Goal: Task Accomplishment & Management: Use online tool/utility

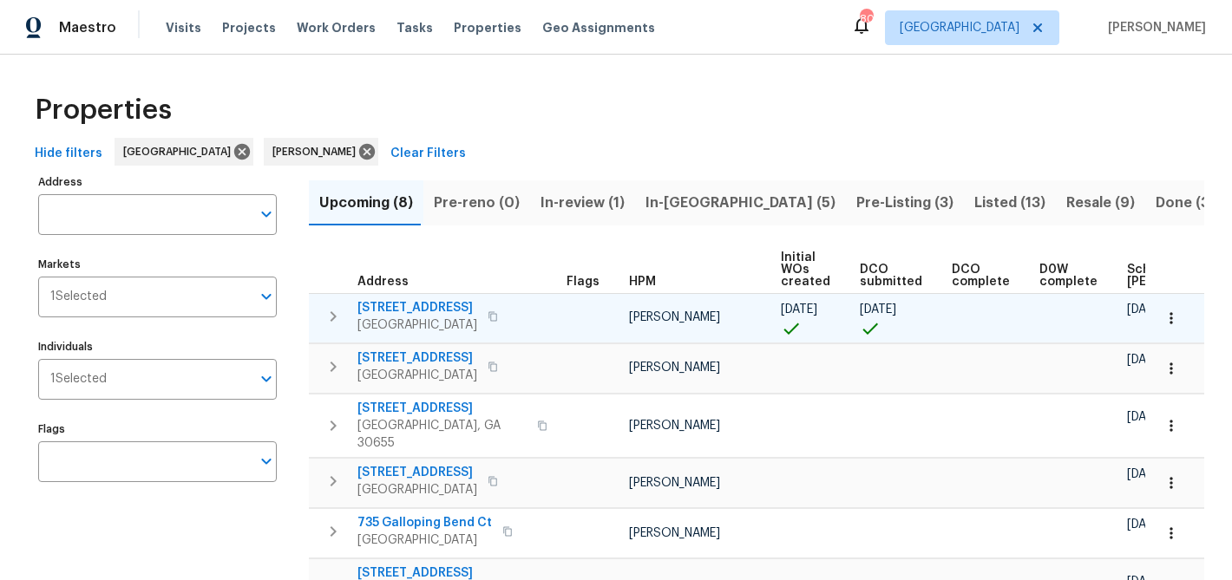
scroll to position [16, 0]
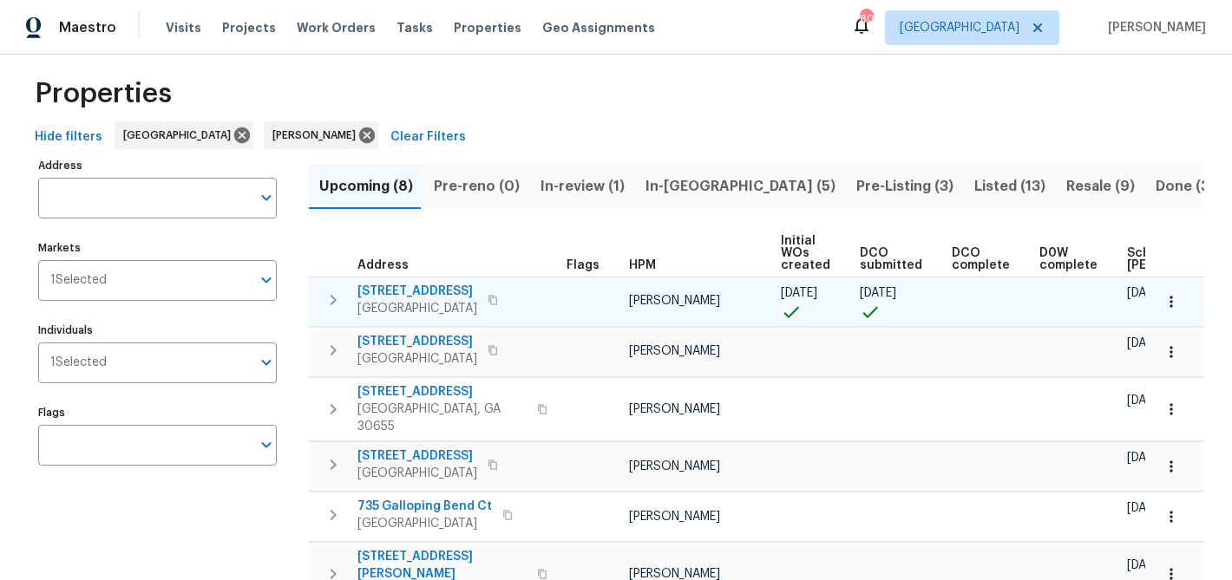
click at [390, 289] on span "[STREET_ADDRESS]" at bounding box center [417, 291] width 120 height 17
click at [405, 288] on span "[STREET_ADDRESS]" at bounding box center [417, 291] width 120 height 17
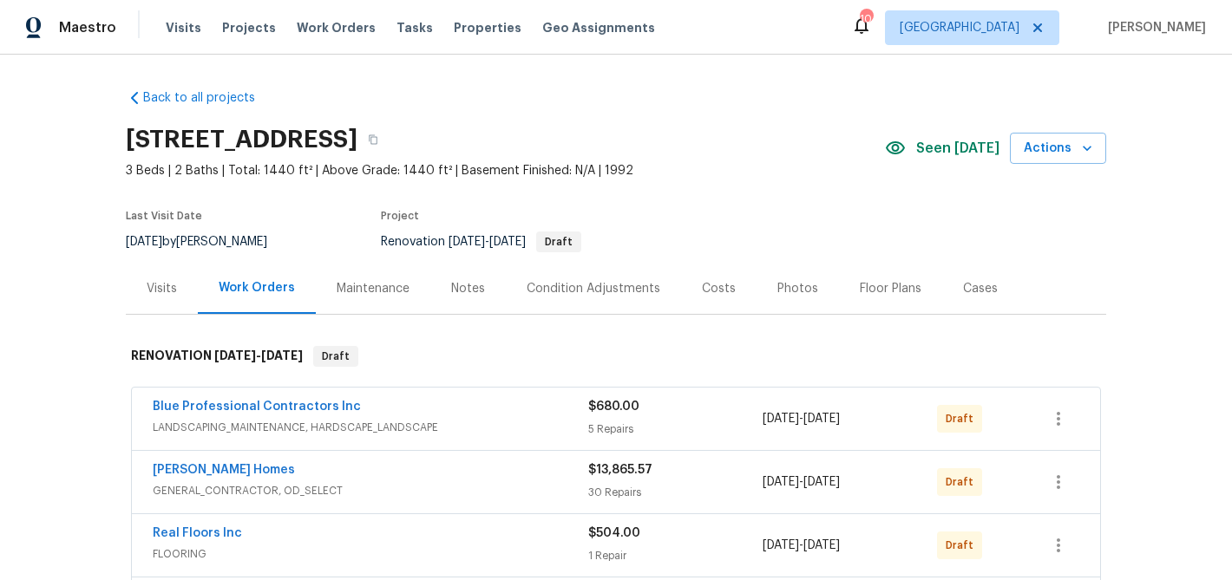
click at [457, 285] on div "Notes" at bounding box center [468, 288] width 34 height 17
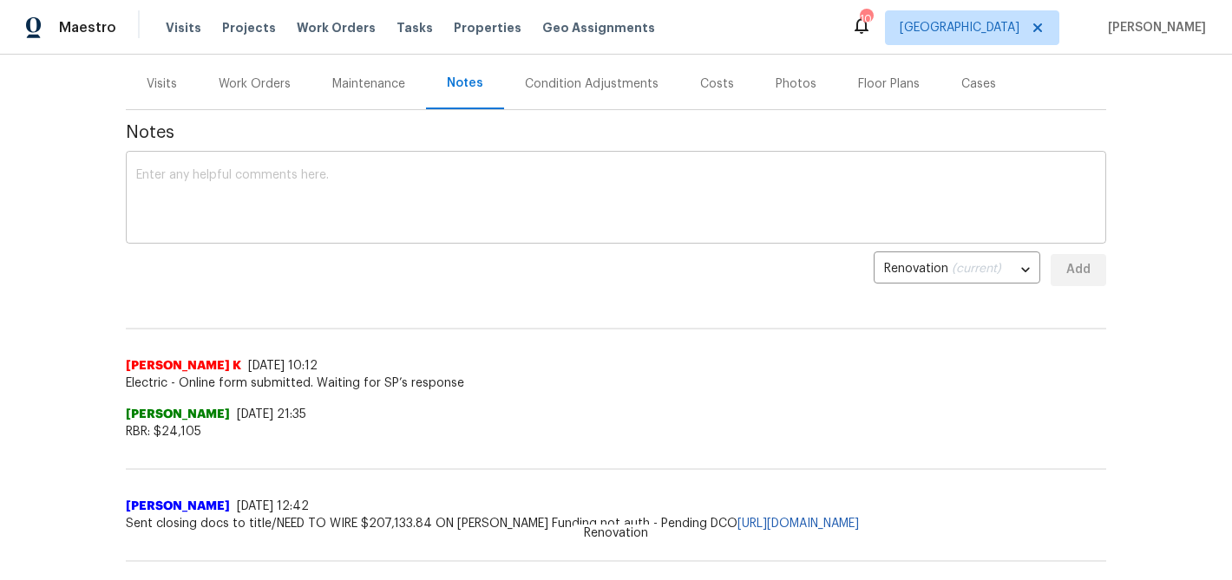
scroll to position [298, 0]
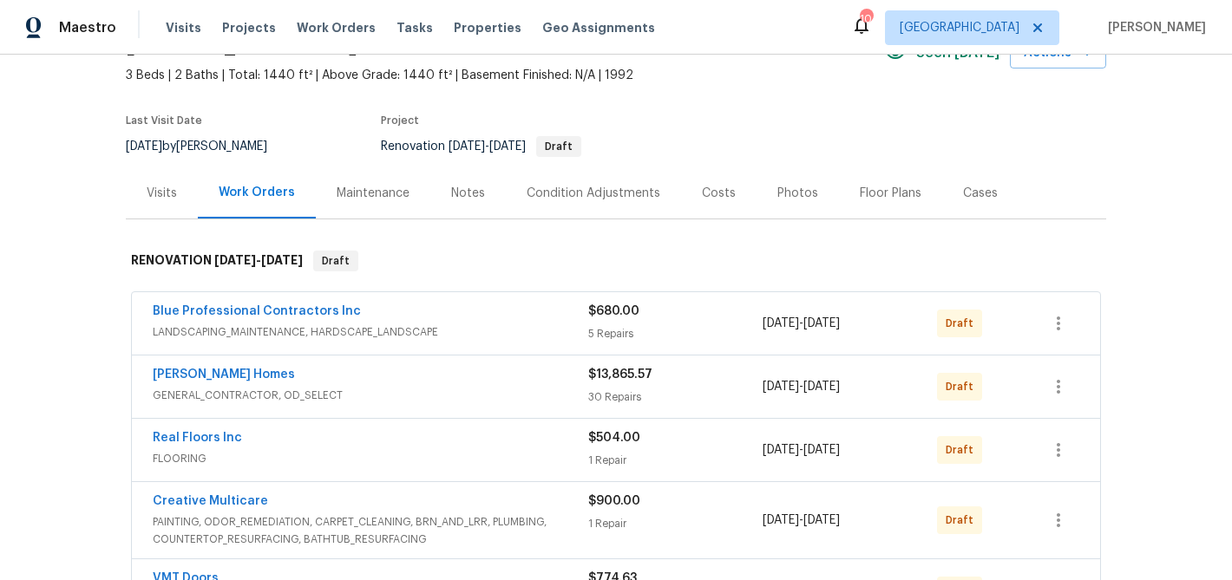
scroll to position [112, 0]
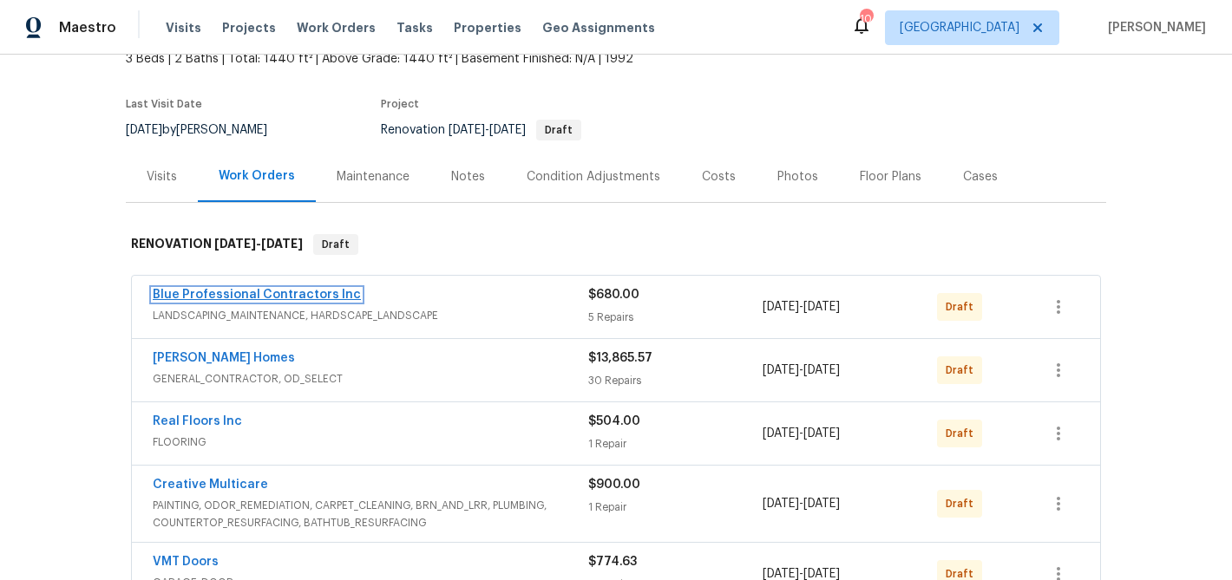
click at [275, 292] on link "Blue Professional Contractors Inc" at bounding box center [257, 295] width 208 height 12
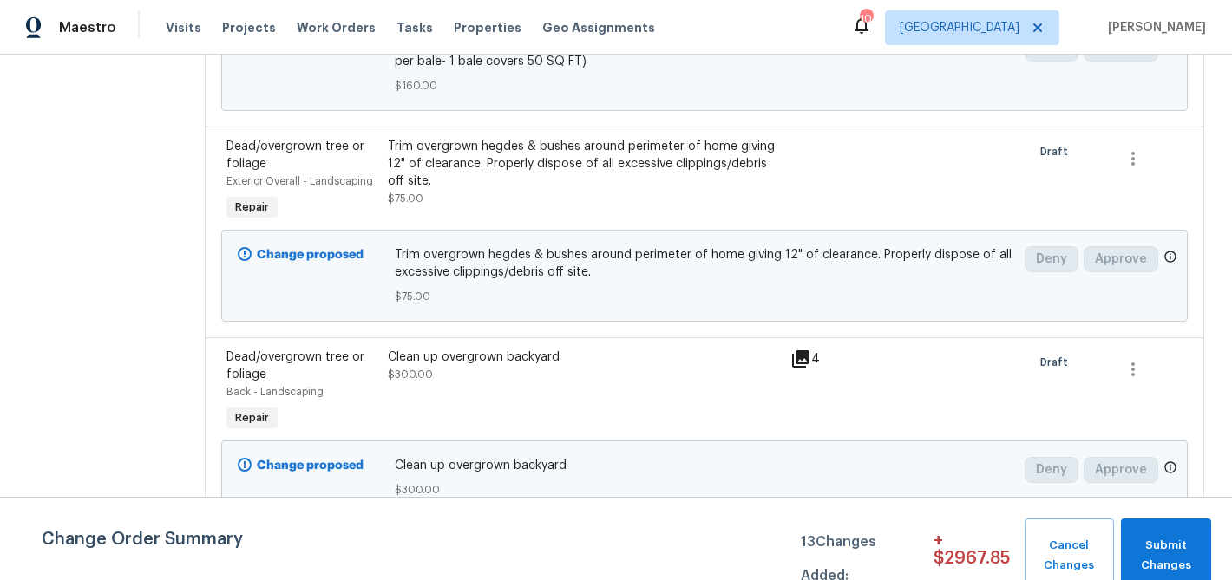
scroll to position [941, 0]
click at [417, 371] on div "Clean up overgrown backyard $300.00" at bounding box center [584, 392] width 403 height 97
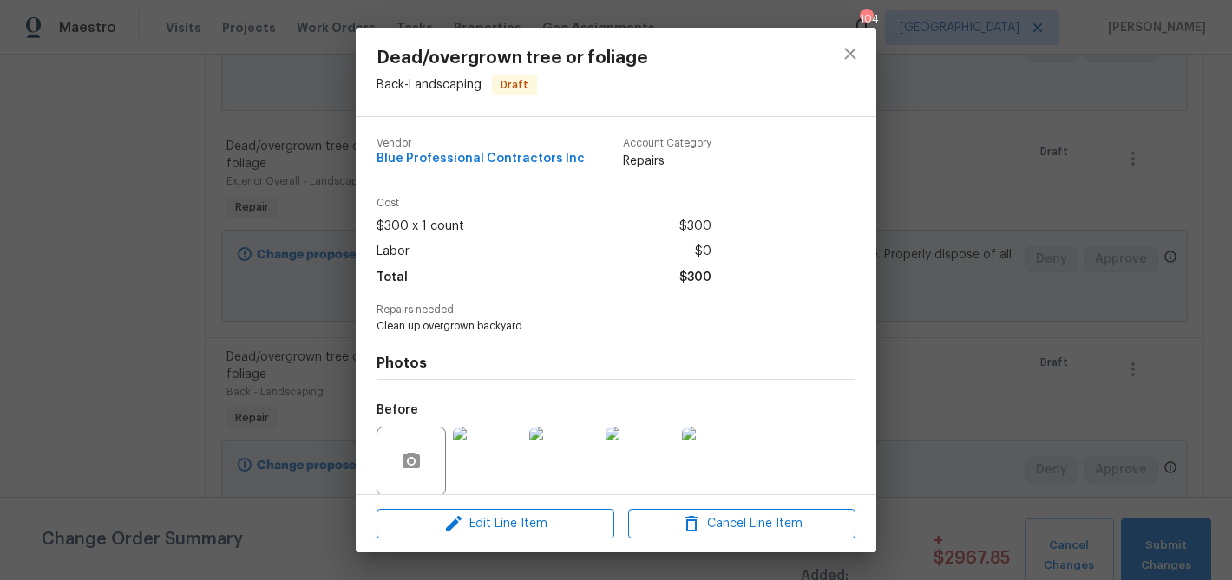
click at [482, 508] on div "Edit Line Item Cancel Line Item" at bounding box center [616, 524] width 521 height 58
click at [482, 515] on span "Edit Line Item" at bounding box center [495, 525] width 227 height 22
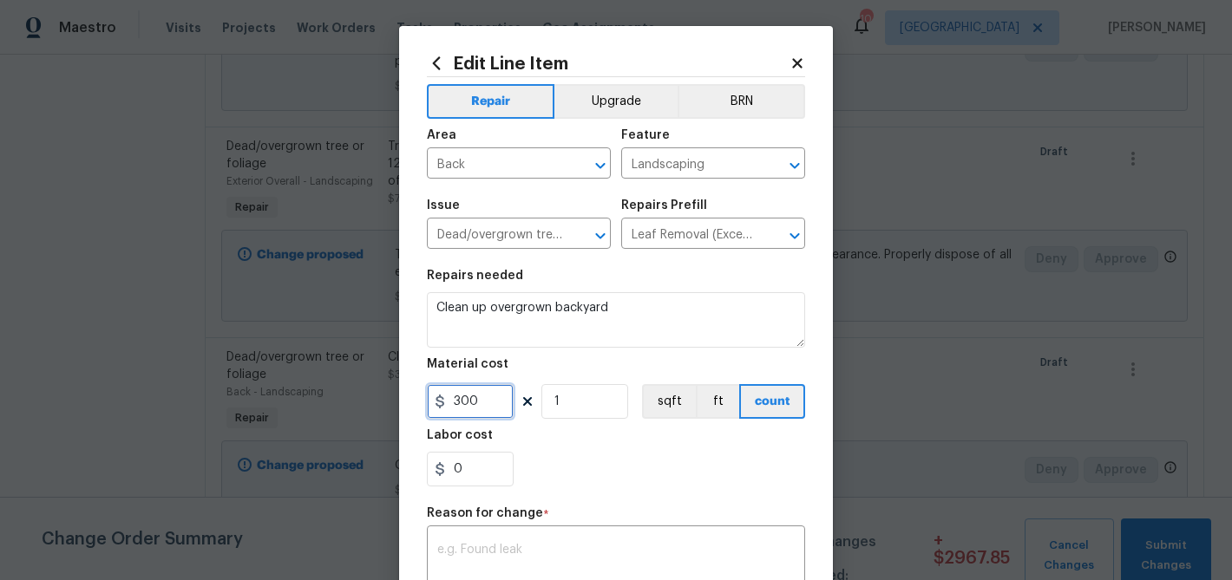
click at [464, 409] on input "300" at bounding box center [470, 401] width 87 height 35
type input "200"
click at [558, 549] on textarea at bounding box center [615, 562] width 357 height 36
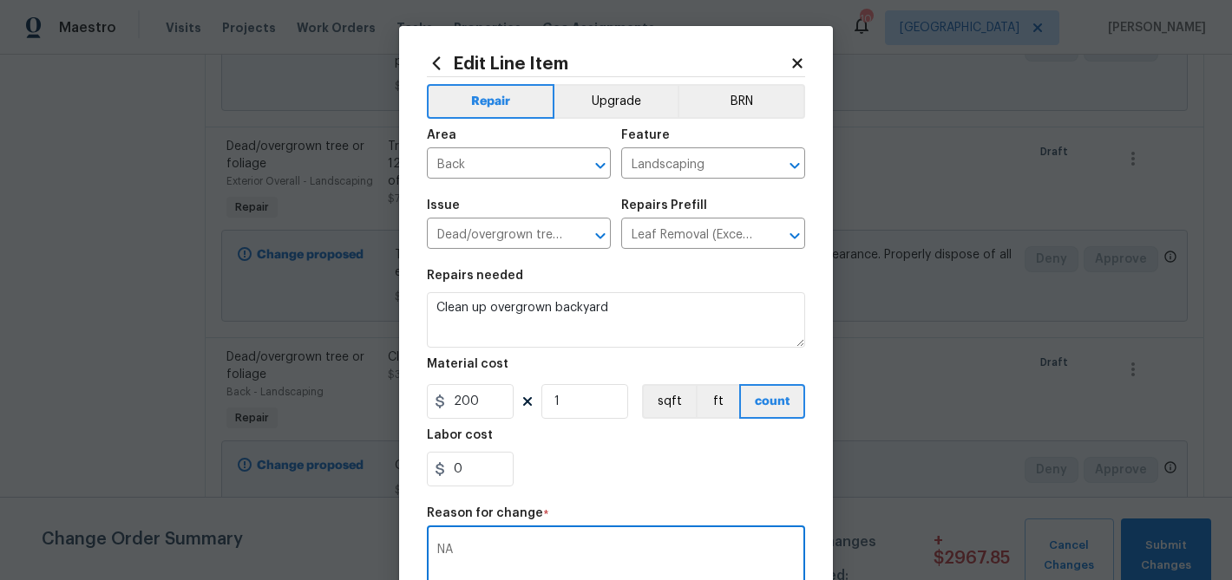
type textarea "NA"
click at [702, 470] on div "0" at bounding box center [616, 469] width 378 height 35
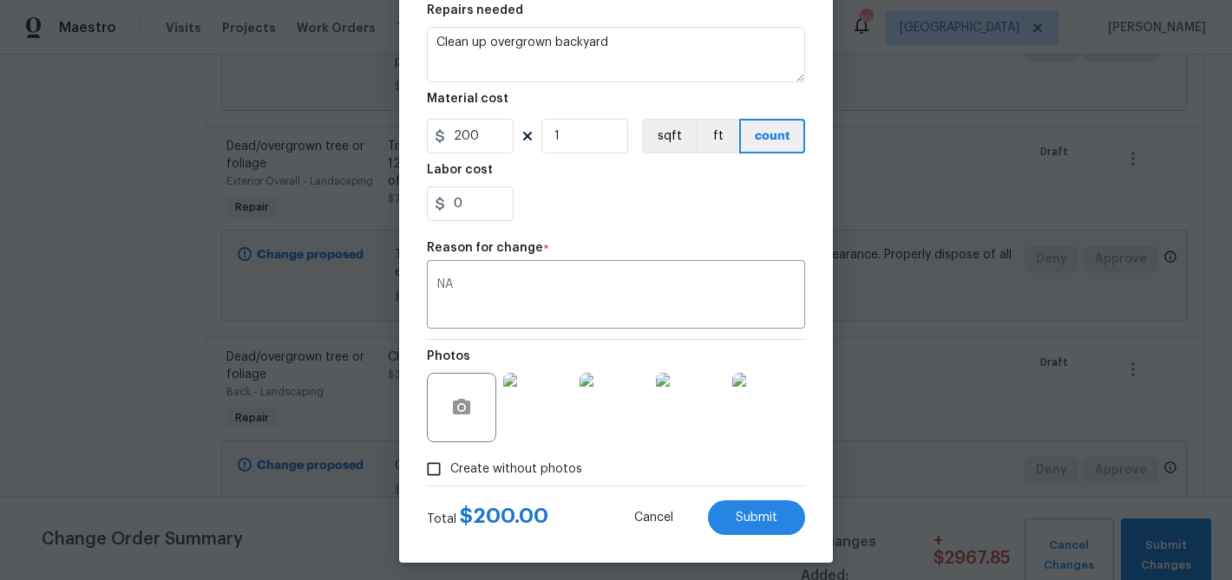
scroll to position [275, 0]
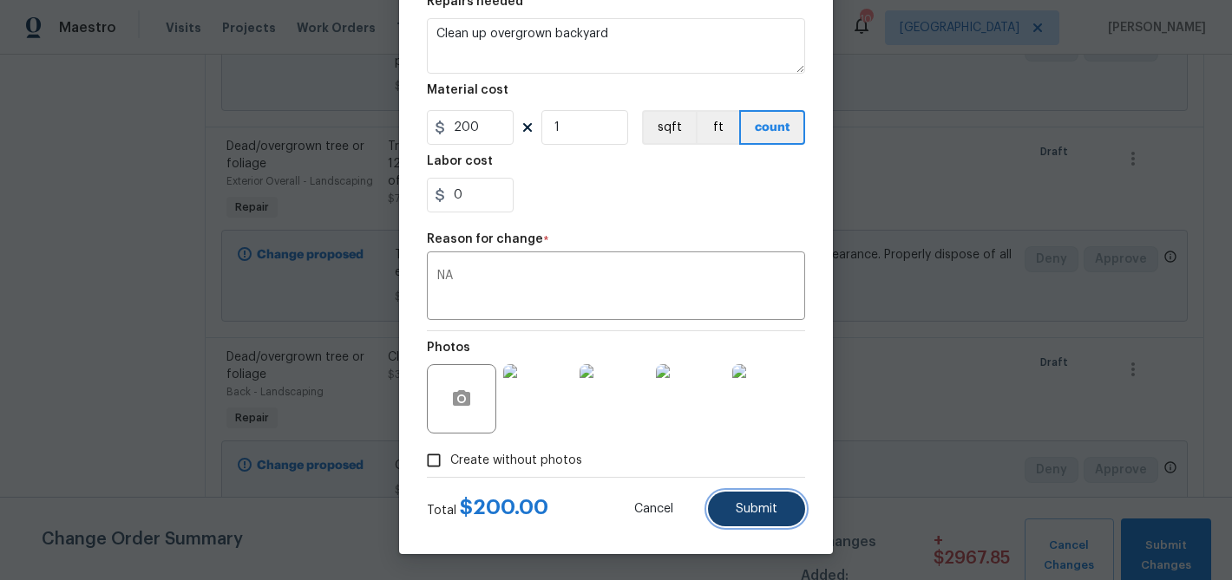
click at [740, 508] on span "Submit" at bounding box center [757, 509] width 42 height 13
type input "300"
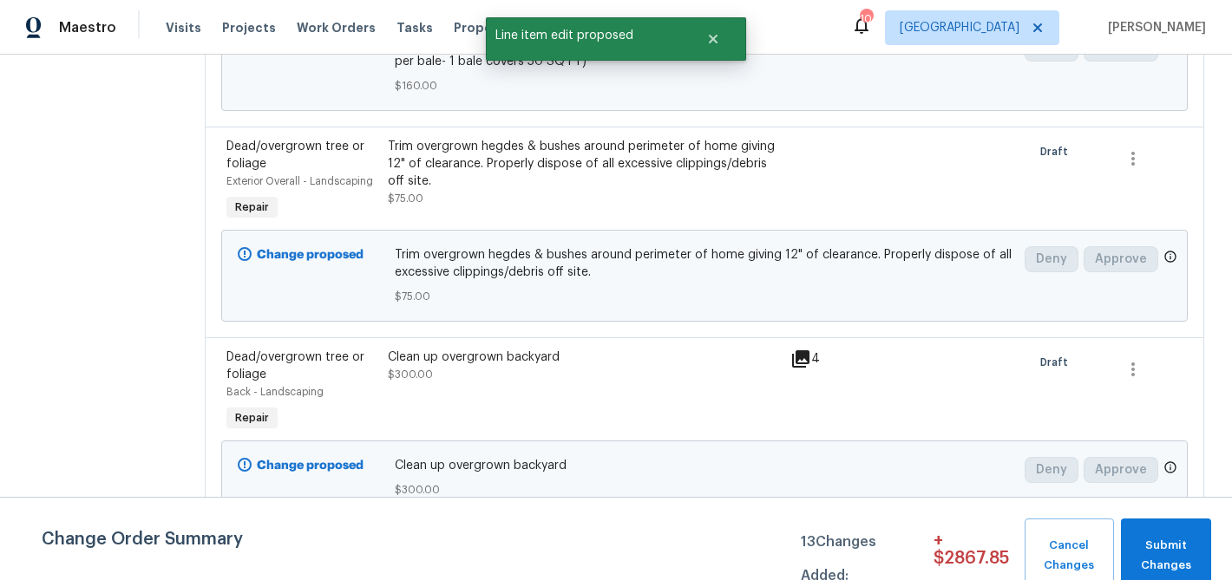
scroll to position [0, 0]
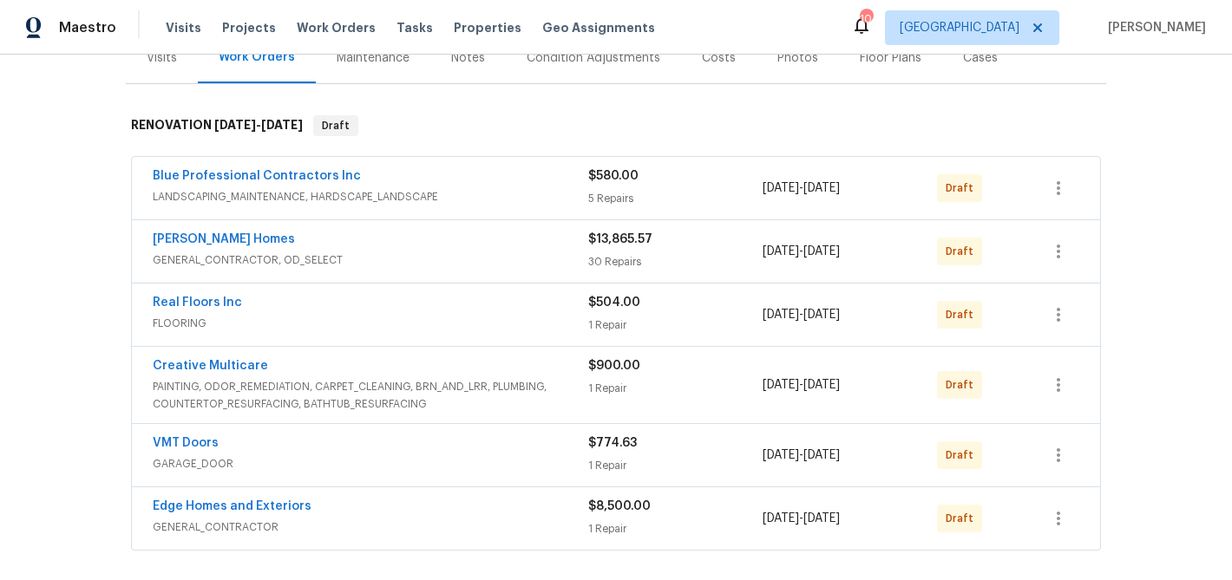
scroll to position [246, 0]
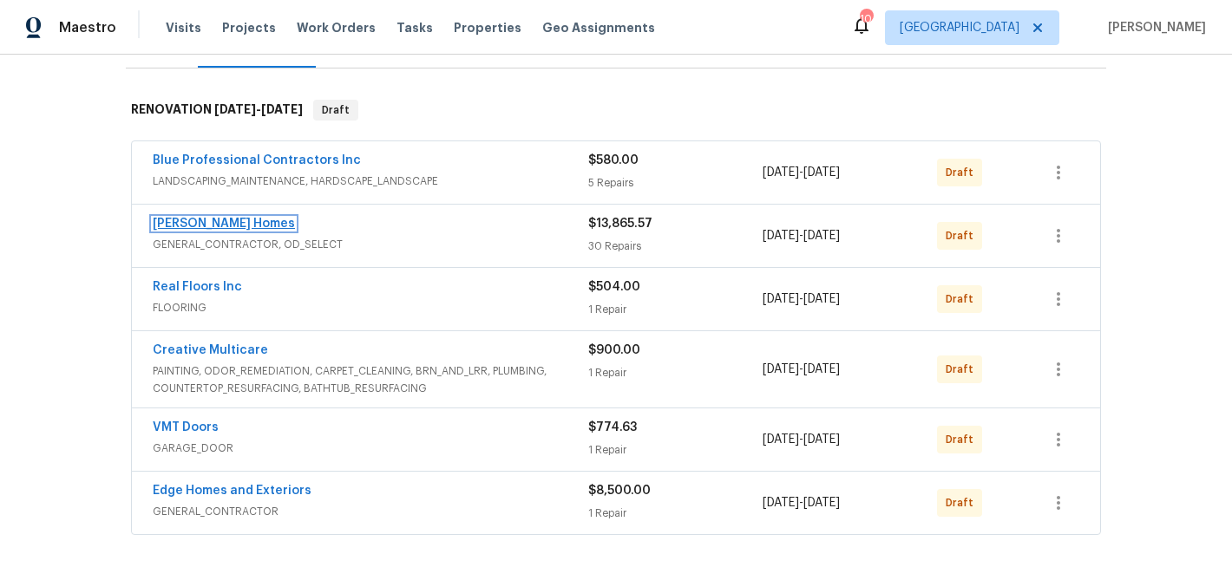
click at [195, 225] on link "[PERSON_NAME] Homes" at bounding box center [224, 224] width 142 height 12
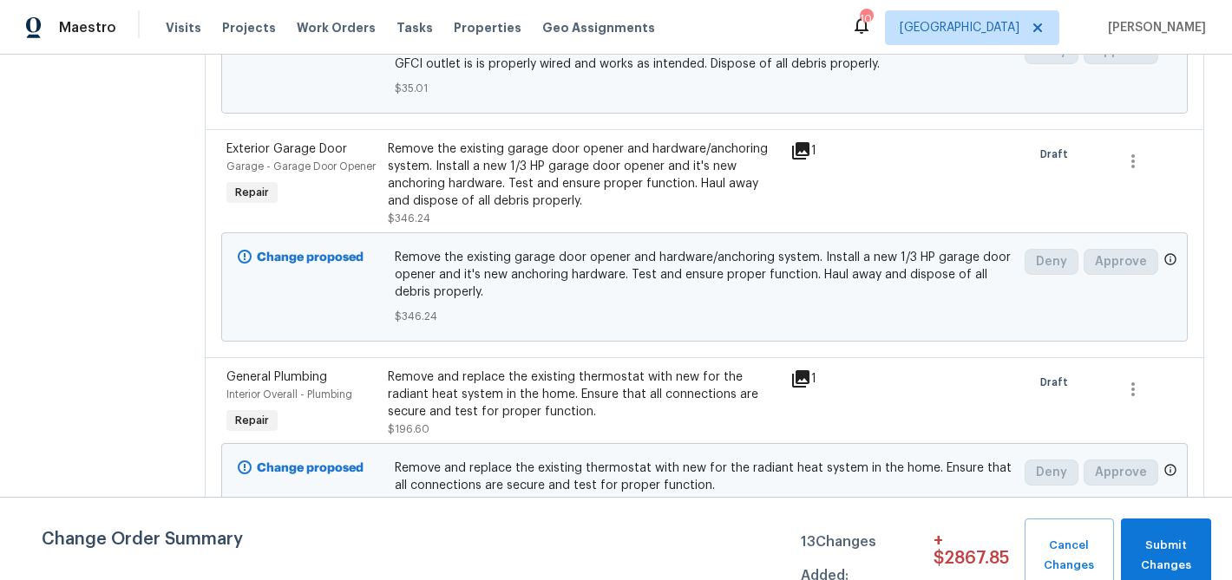
scroll to position [1453, 0]
click at [1133, 159] on icon "button" at bounding box center [1133, 159] width 21 height 21
click at [1134, 168] on li "Cancel" at bounding box center [1144, 163] width 67 height 29
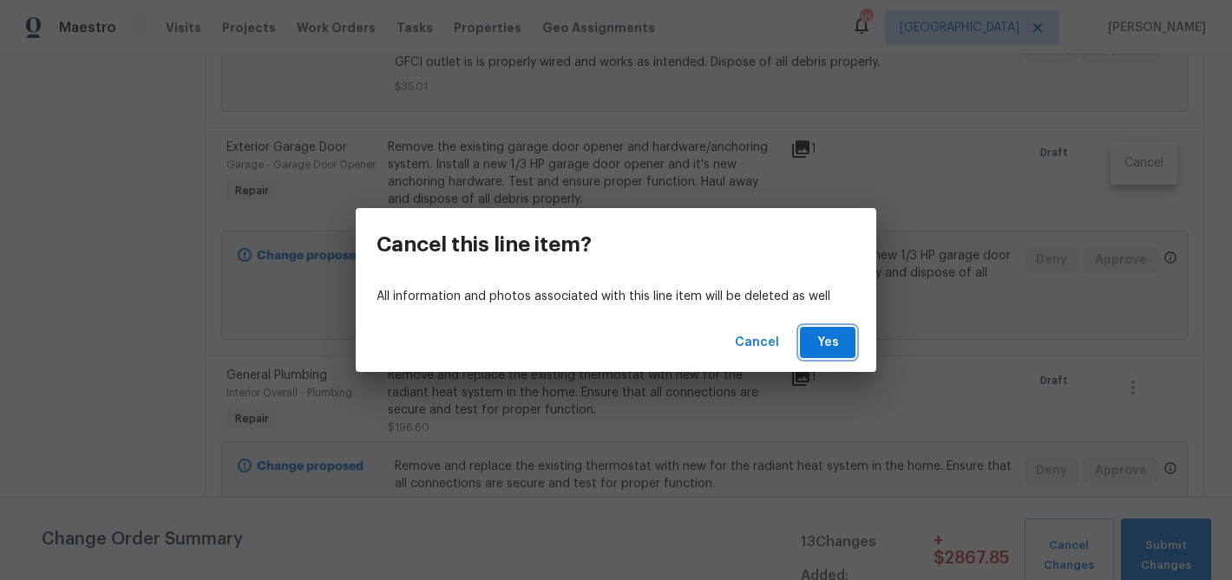
click at [837, 343] on span "Yes" at bounding box center [828, 343] width 28 height 22
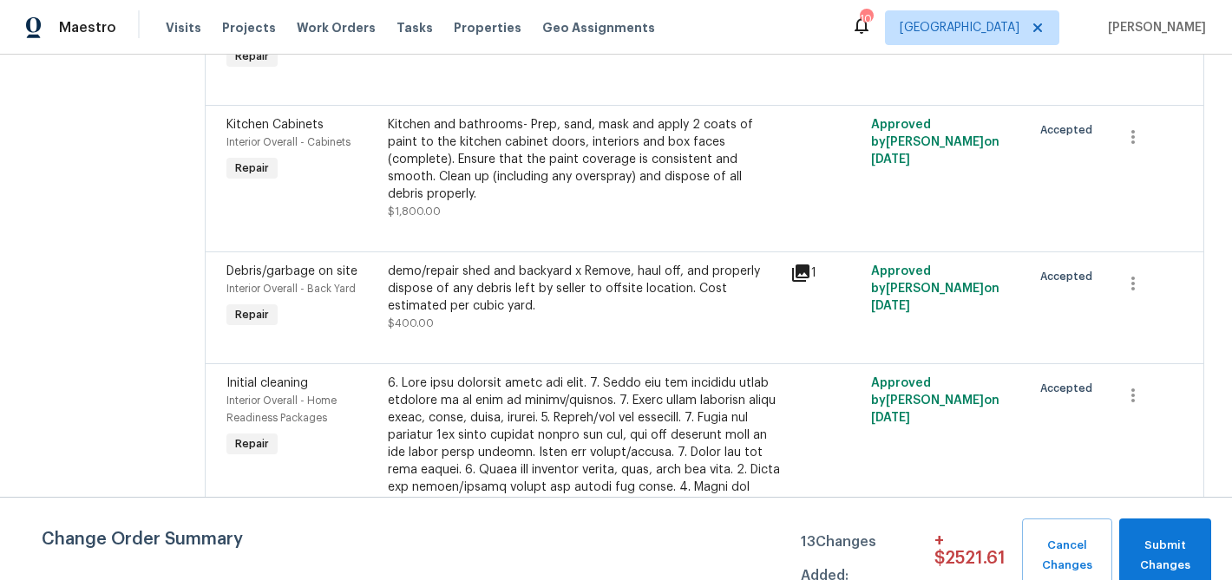
scroll to position [3131, 0]
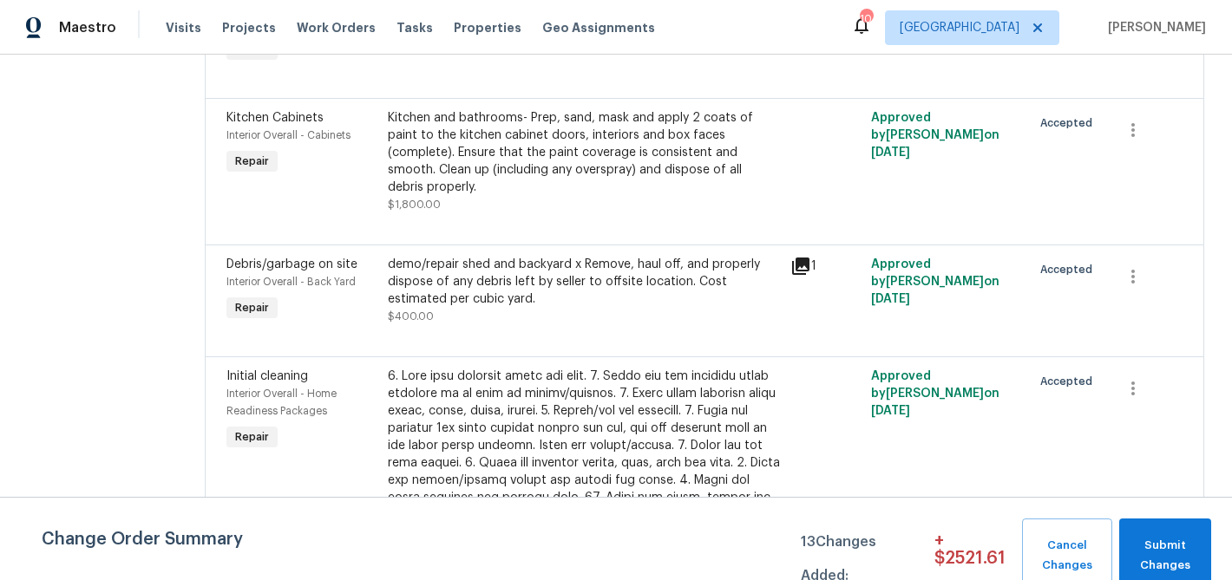
click at [565, 170] on div "Kitchen and bathrooms- Prep, sand, mask and apply 2 coats of paint to the kitch…" at bounding box center [584, 152] width 392 height 87
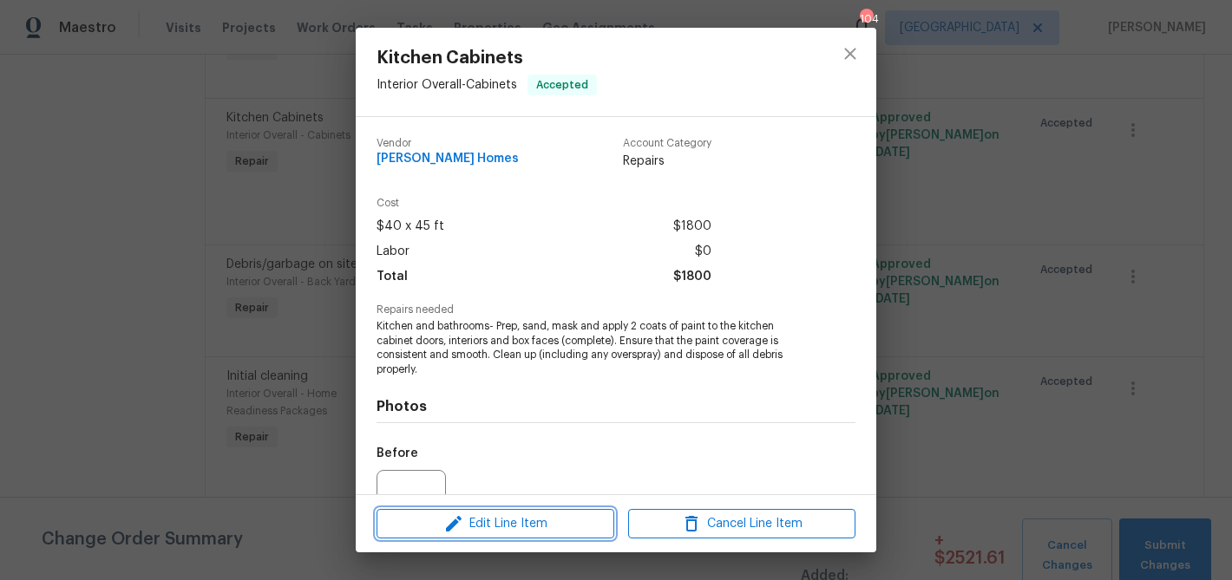
click at [538, 514] on span "Edit Line Item" at bounding box center [495, 525] width 227 height 22
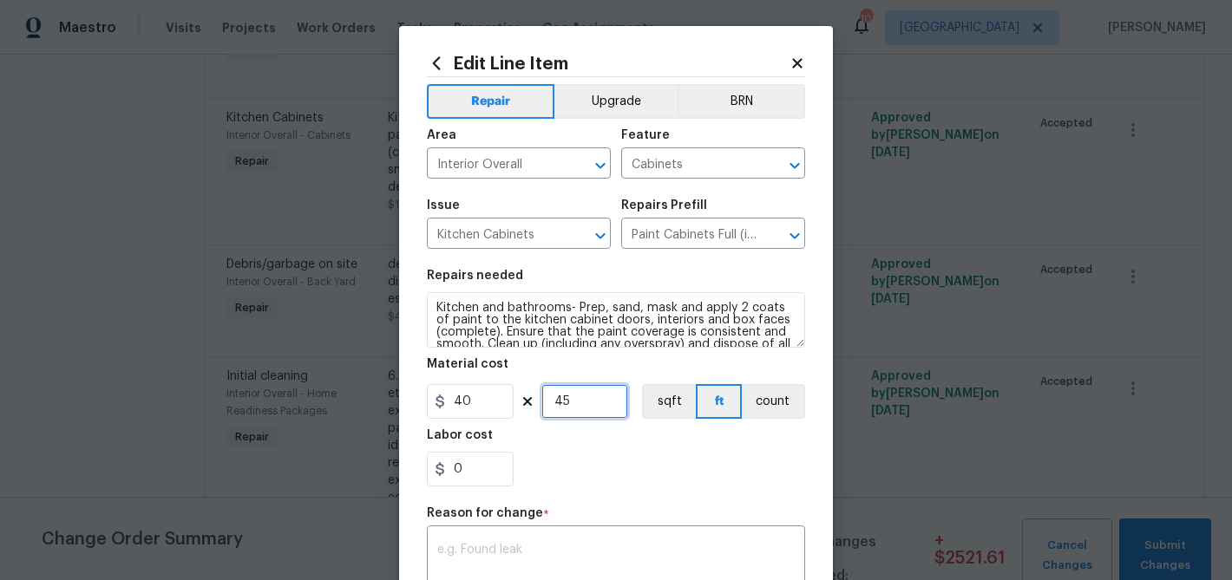
click at [558, 403] on input "45" at bounding box center [584, 401] width 87 height 35
type input "40"
click at [516, 554] on textarea at bounding box center [615, 562] width 357 height 36
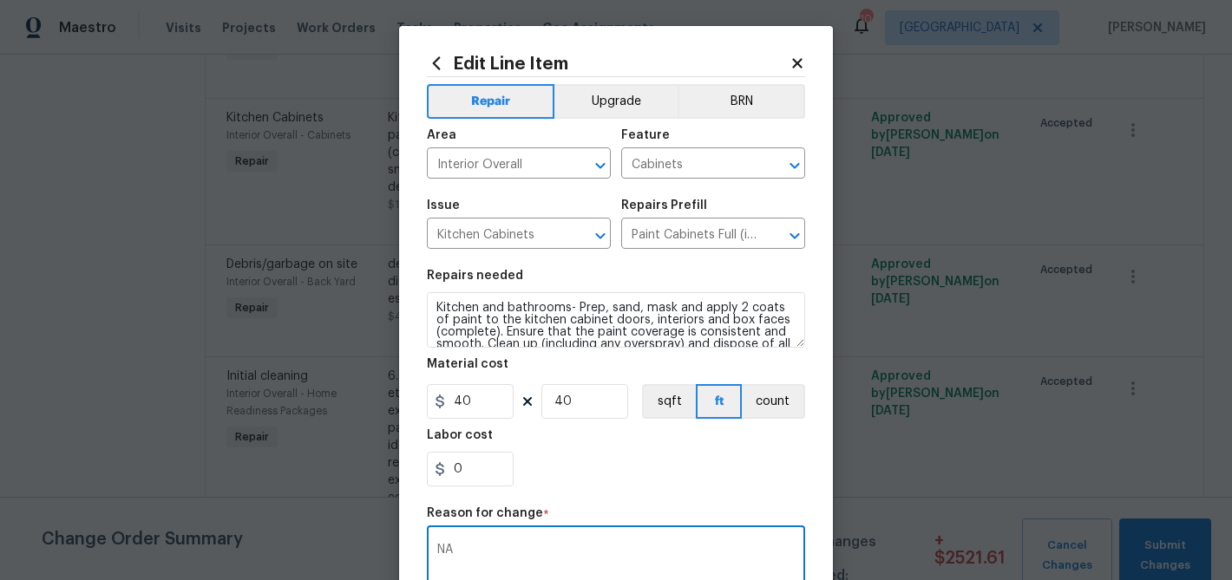
type textarea "NA"
click at [631, 475] on div "0" at bounding box center [616, 469] width 378 height 35
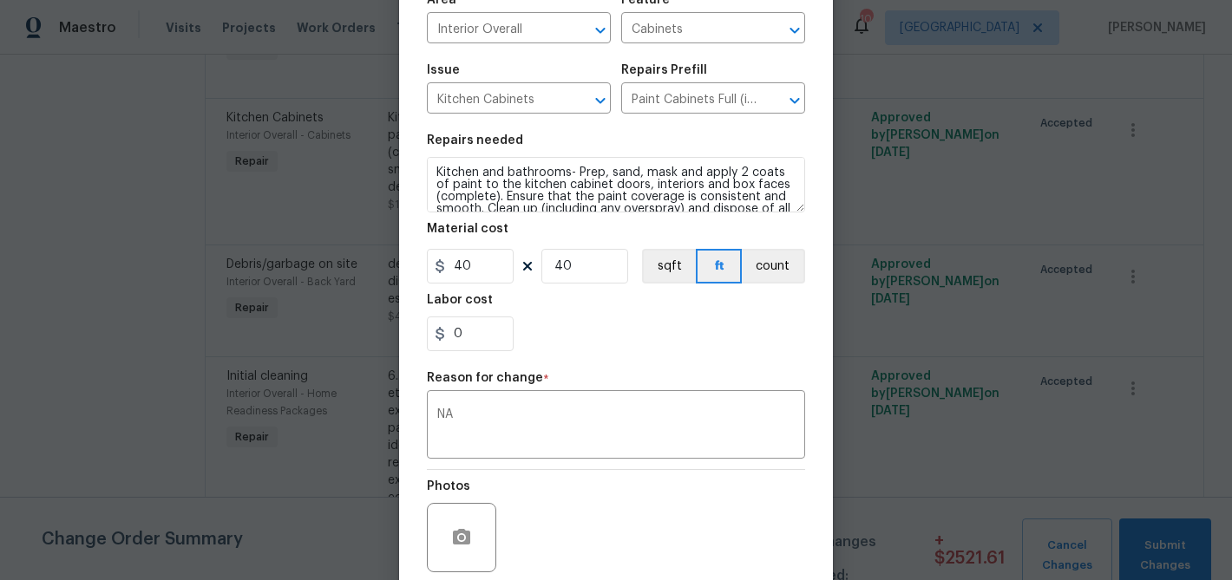
scroll to position [275, 0]
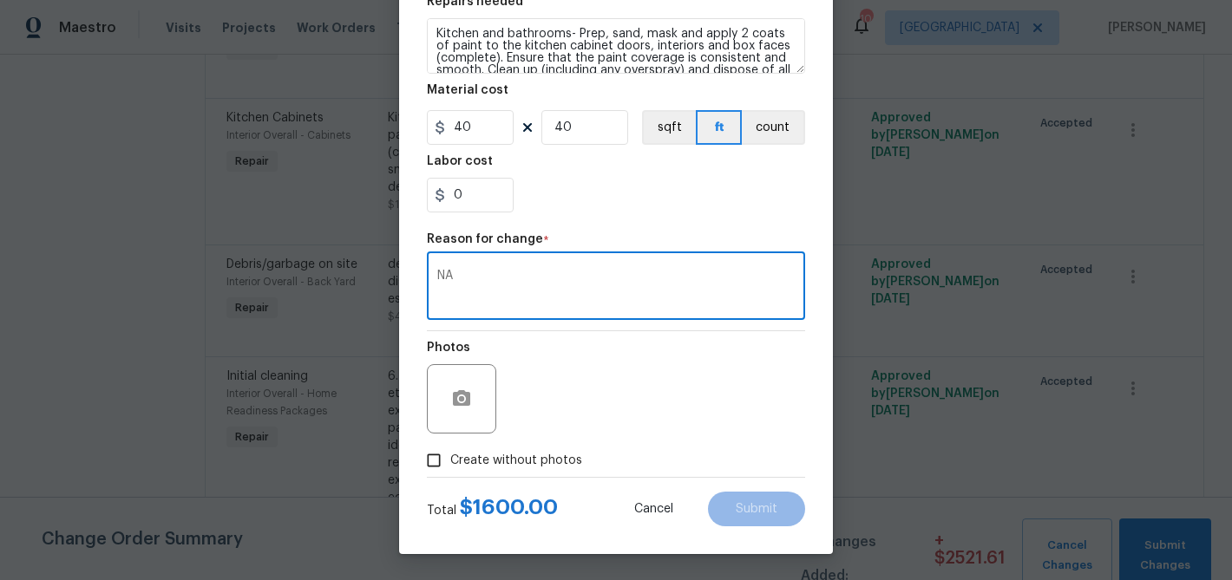
click at [565, 292] on textarea "NA" at bounding box center [615, 288] width 357 height 36
click at [532, 456] on span "Create without photos" at bounding box center [516, 461] width 132 height 18
click at [450, 456] on input "Create without photos" at bounding box center [433, 460] width 33 height 33
checkbox input "true"
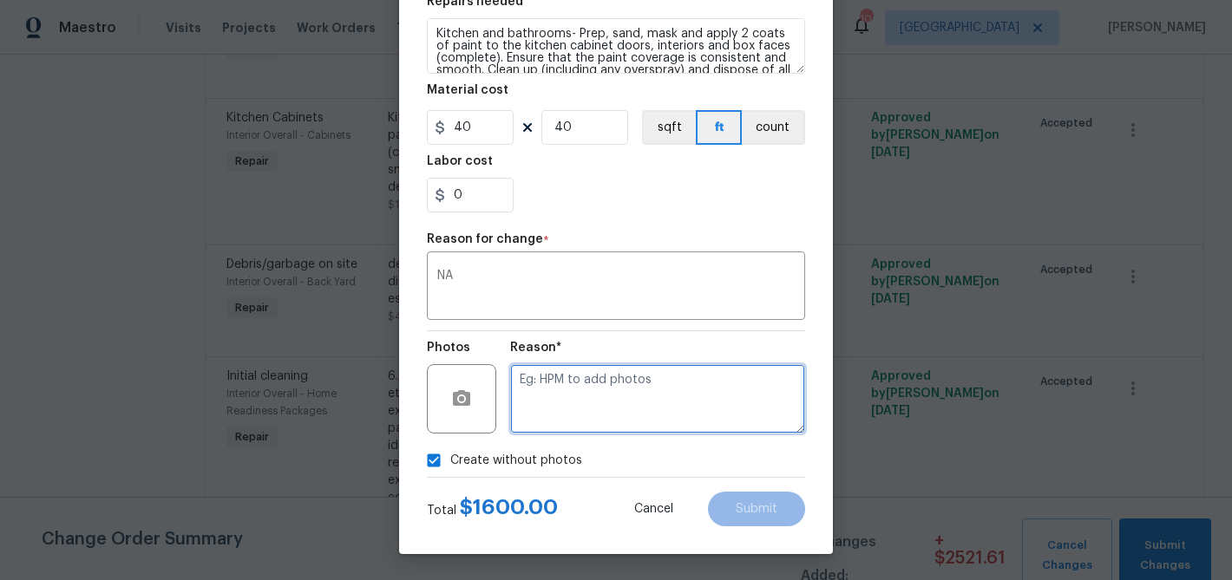
click at [559, 410] on textarea at bounding box center [657, 398] width 295 height 69
type textarea "NA"
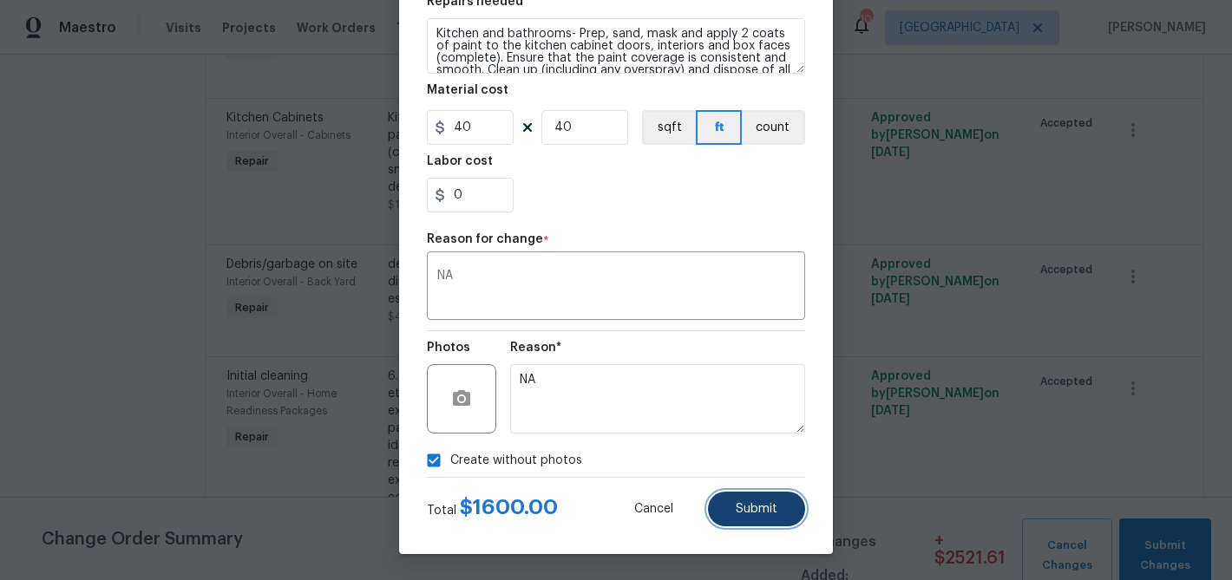
click at [791, 510] on button "Submit" at bounding box center [756, 509] width 97 height 35
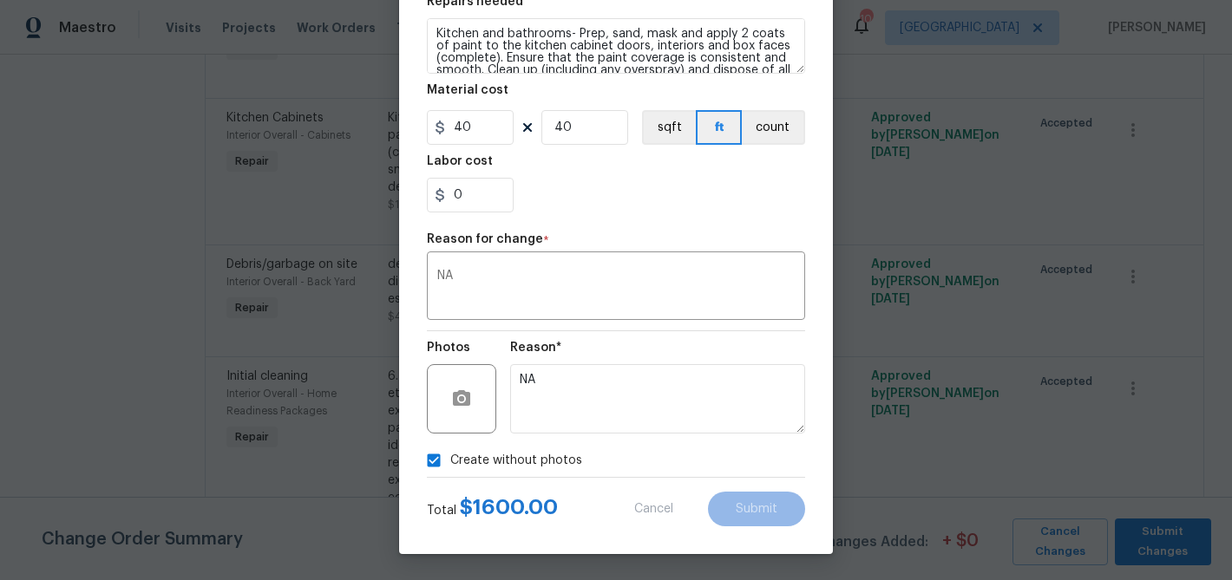
type input "45"
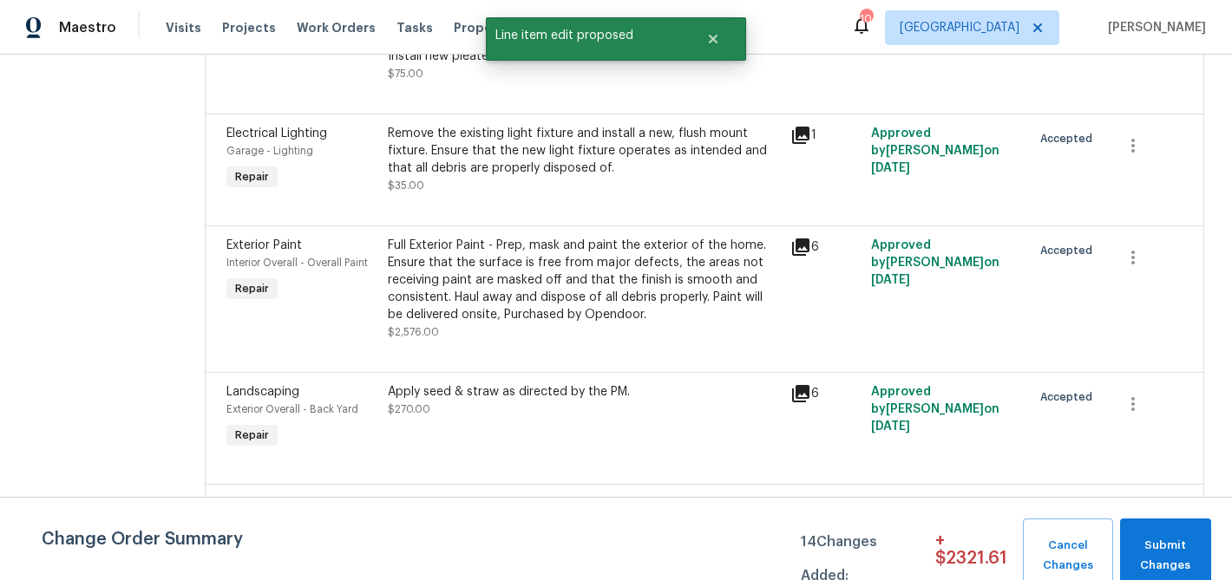
scroll to position [4985, 0]
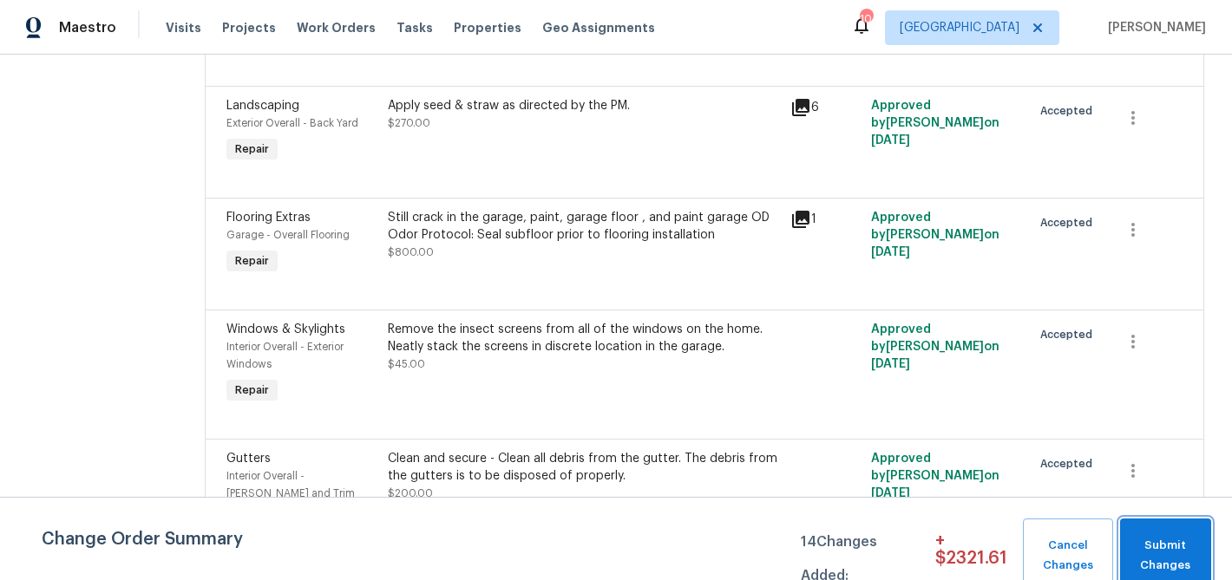
click at [1151, 547] on span "Submit Changes" at bounding box center [1166, 556] width 74 height 40
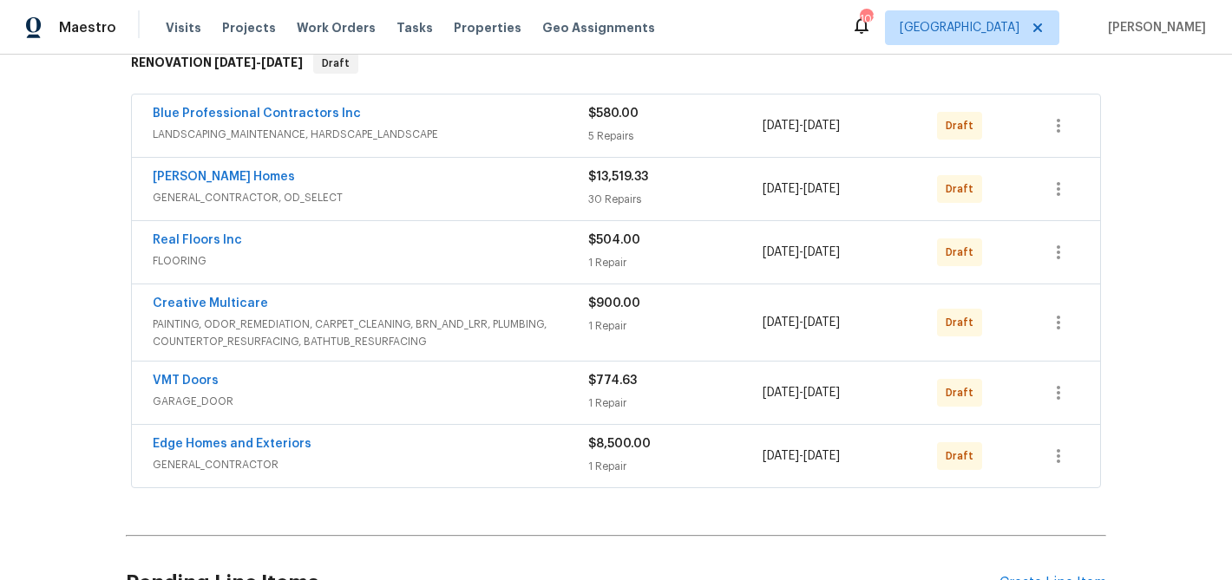
scroll to position [472, 0]
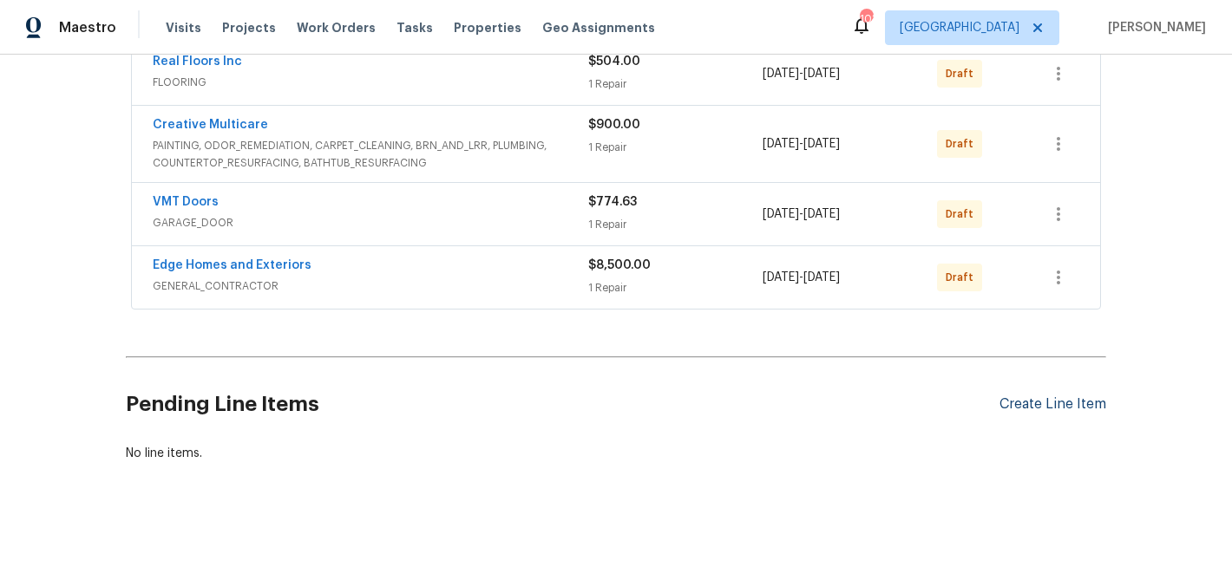
click at [1054, 403] on div "Create Line Item" at bounding box center [1052, 404] width 107 height 16
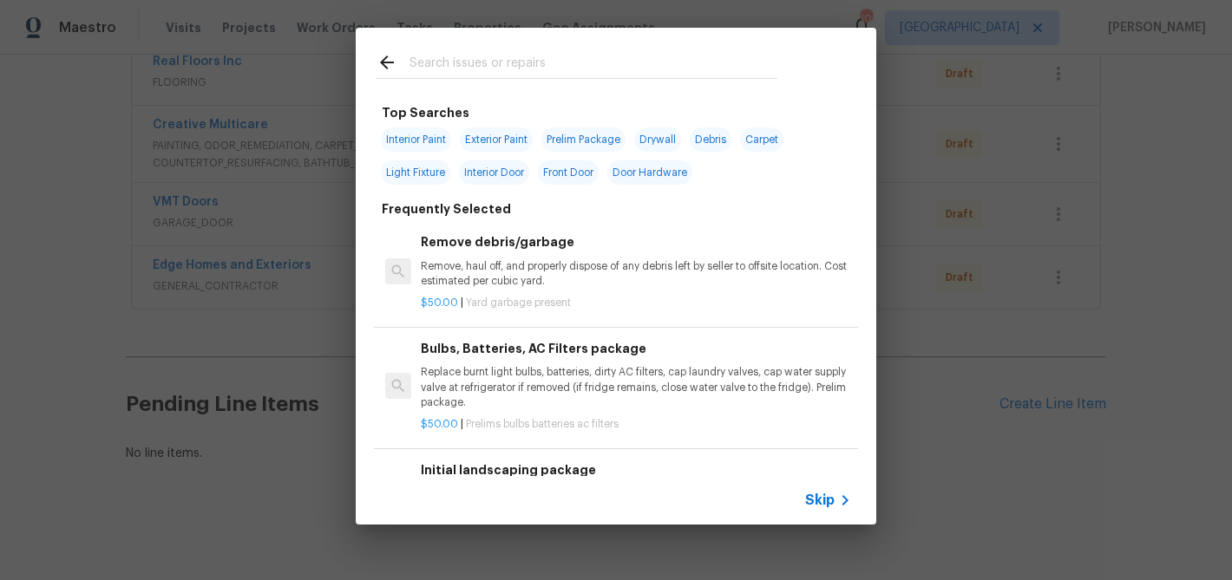
click at [460, 64] on input "text" at bounding box center [594, 65] width 368 height 26
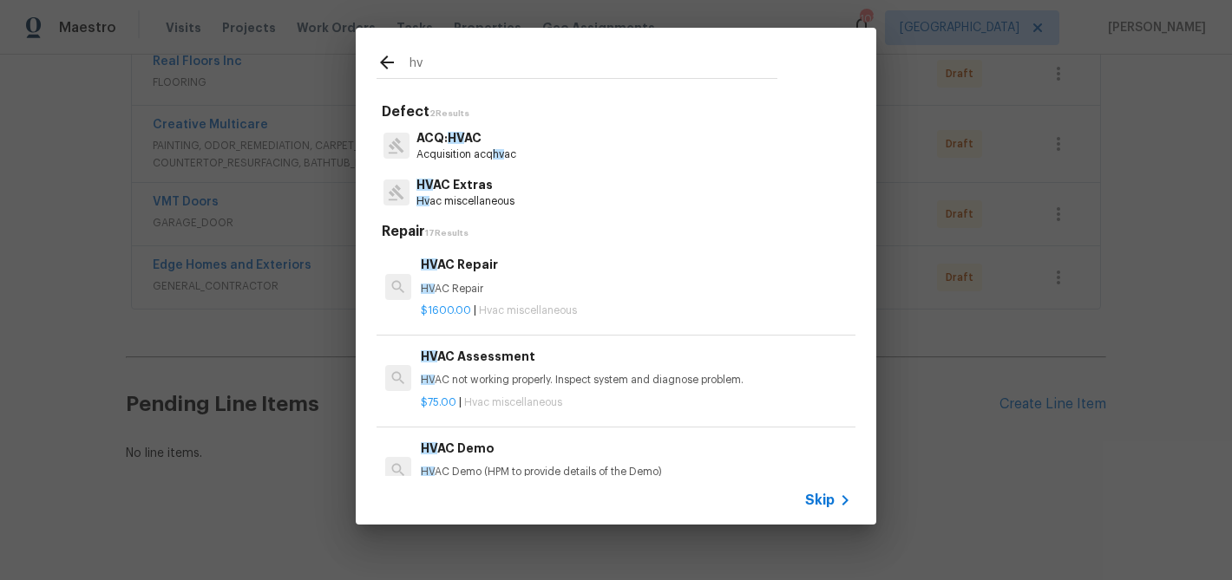
type input "hv"
click at [482, 183] on p "HV AC Extras" at bounding box center [465, 185] width 98 height 18
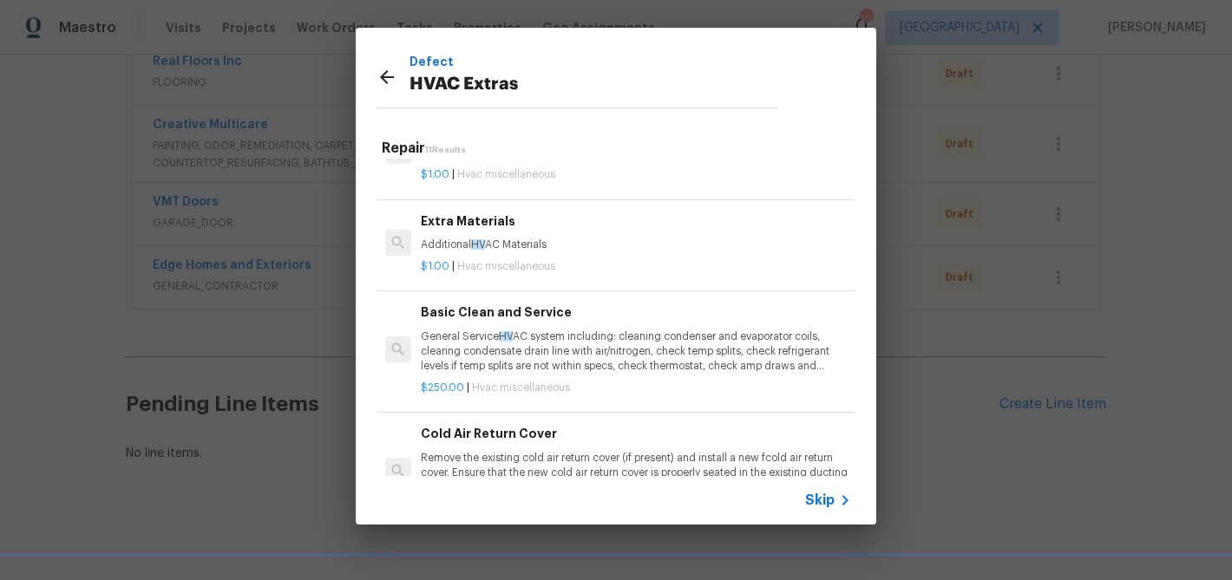
scroll to position [332, 0]
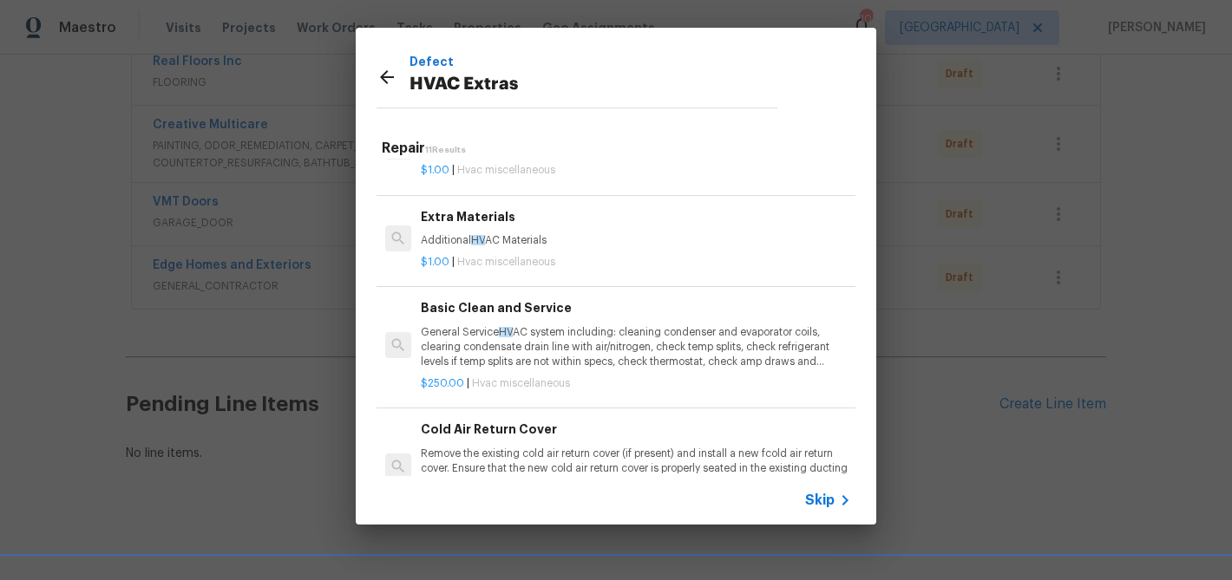
click at [496, 345] on p "General Service HV AC system including: cleaning condenser and evaporator coils…" at bounding box center [636, 347] width 430 height 44
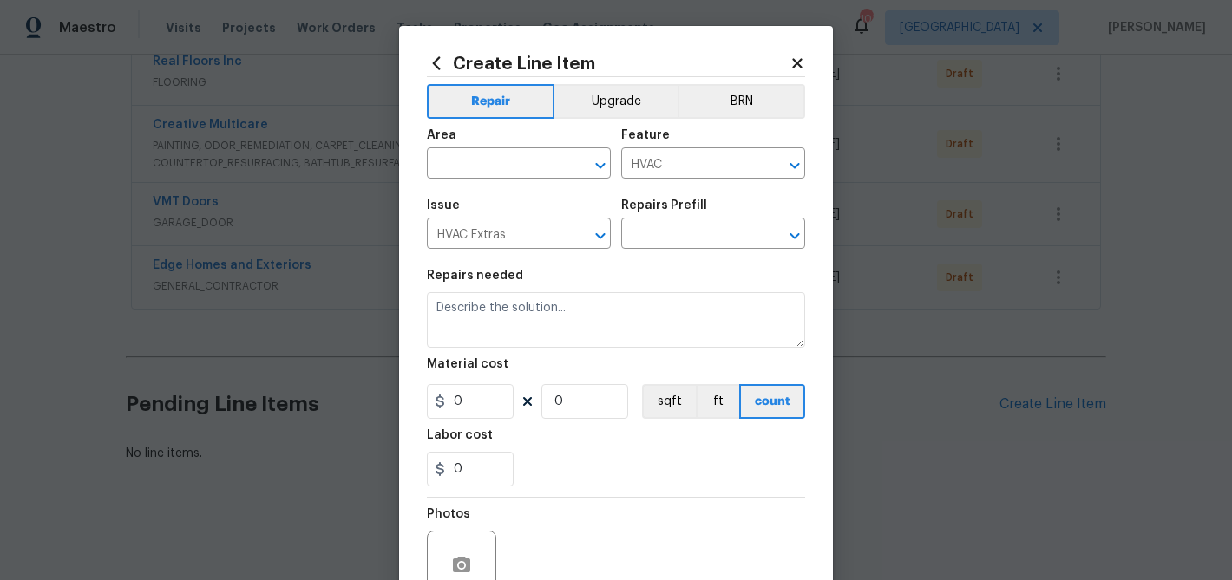
type textarea "General Service HVAC system including: cleaning condenser and evaporator coils,…"
type input "1"
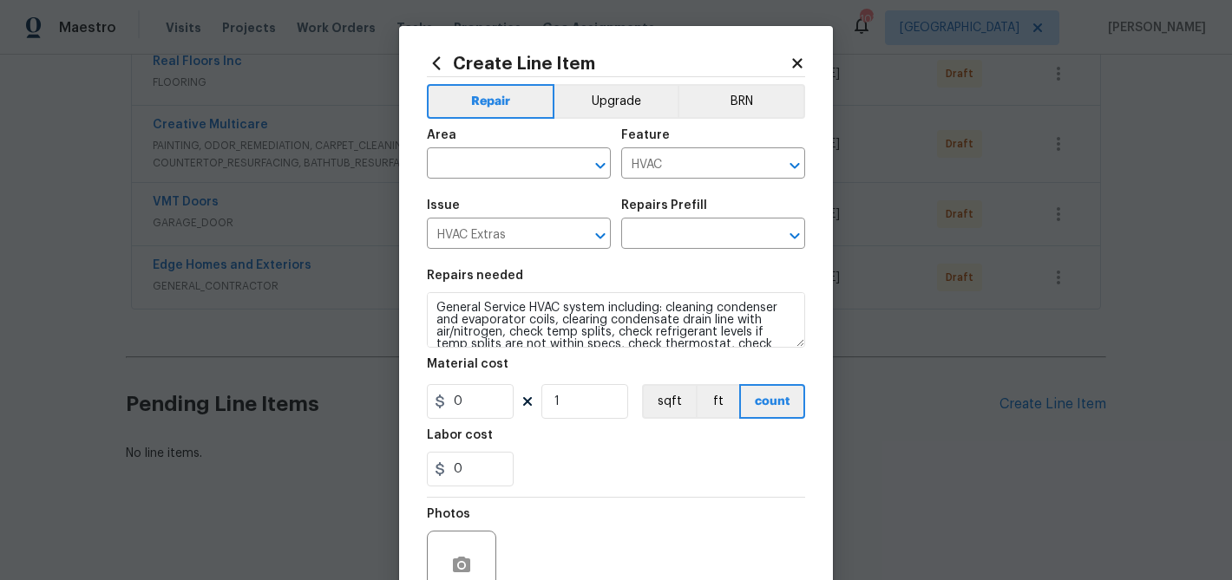
type input "Basic Clean and Service $250.00"
type input "250"
click at [486, 154] on input "text" at bounding box center [494, 165] width 135 height 27
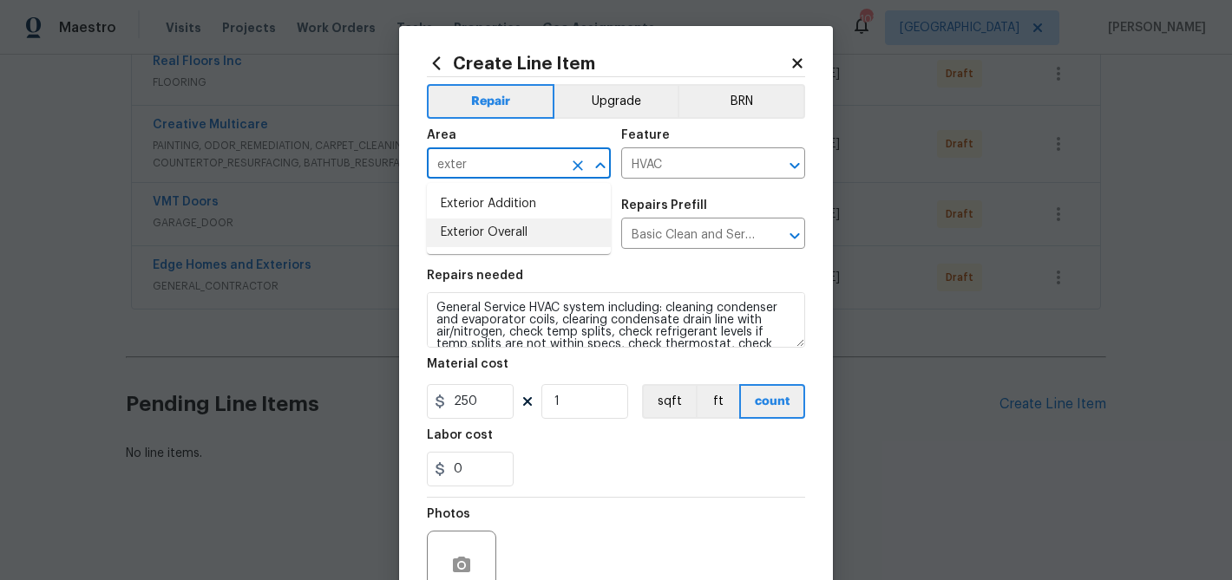
click at [486, 230] on li "Exterior Overall" at bounding box center [519, 233] width 184 height 29
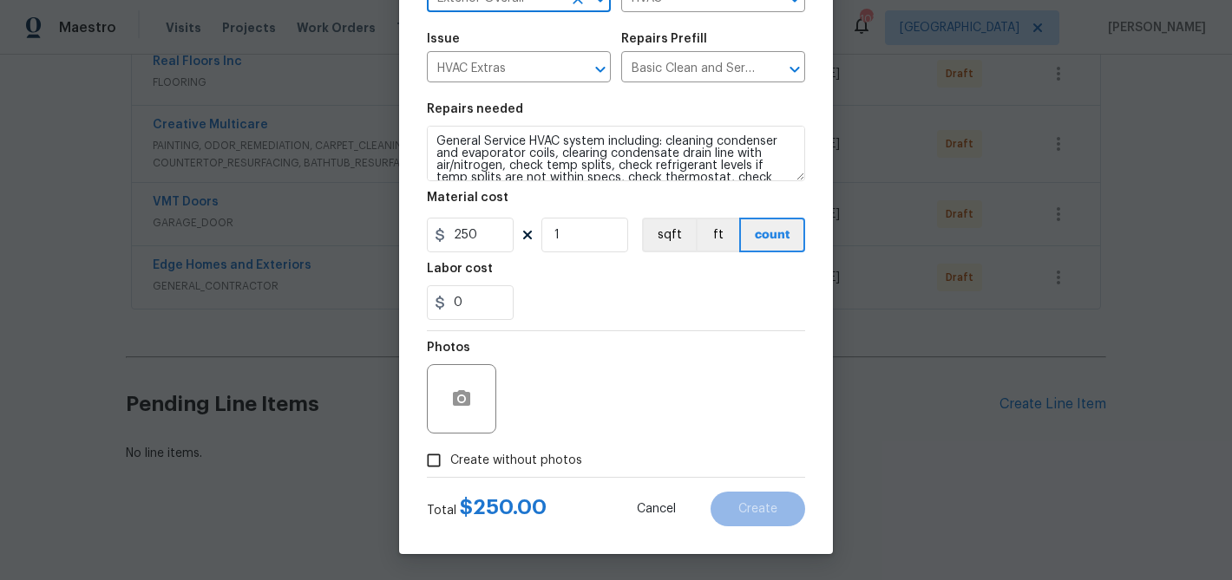
type input "Exterior Overall"
click at [481, 460] on span "Create without photos" at bounding box center [516, 461] width 132 height 18
click at [450, 460] on input "Create without photos" at bounding box center [433, 460] width 33 height 33
checkbox input "true"
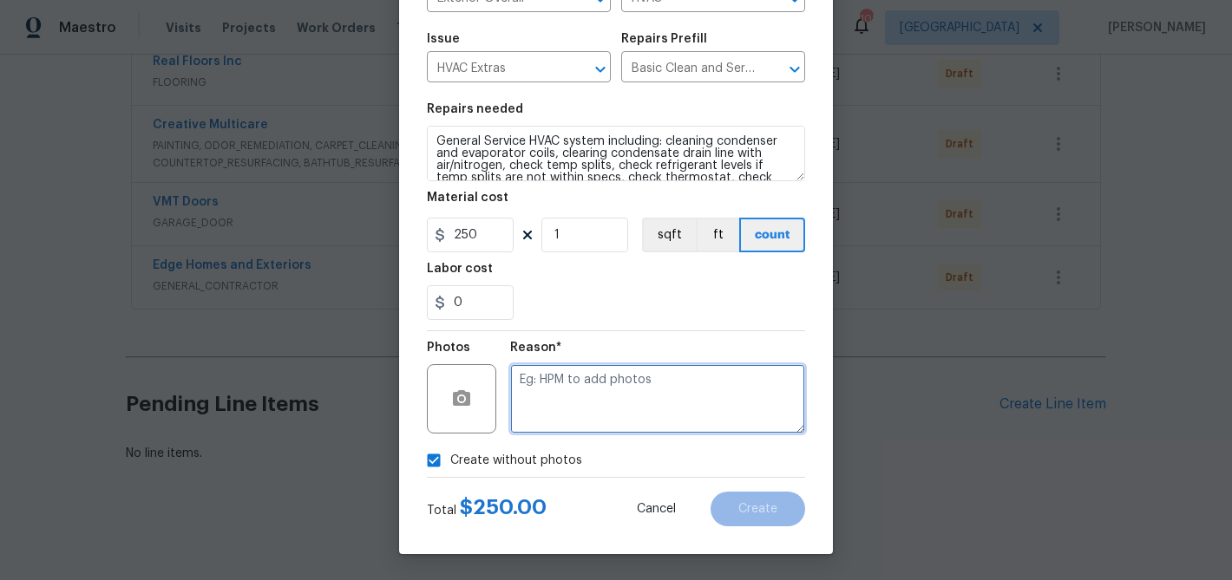
click at [558, 389] on textarea at bounding box center [657, 398] width 295 height 69
type textarea "HVAC service"
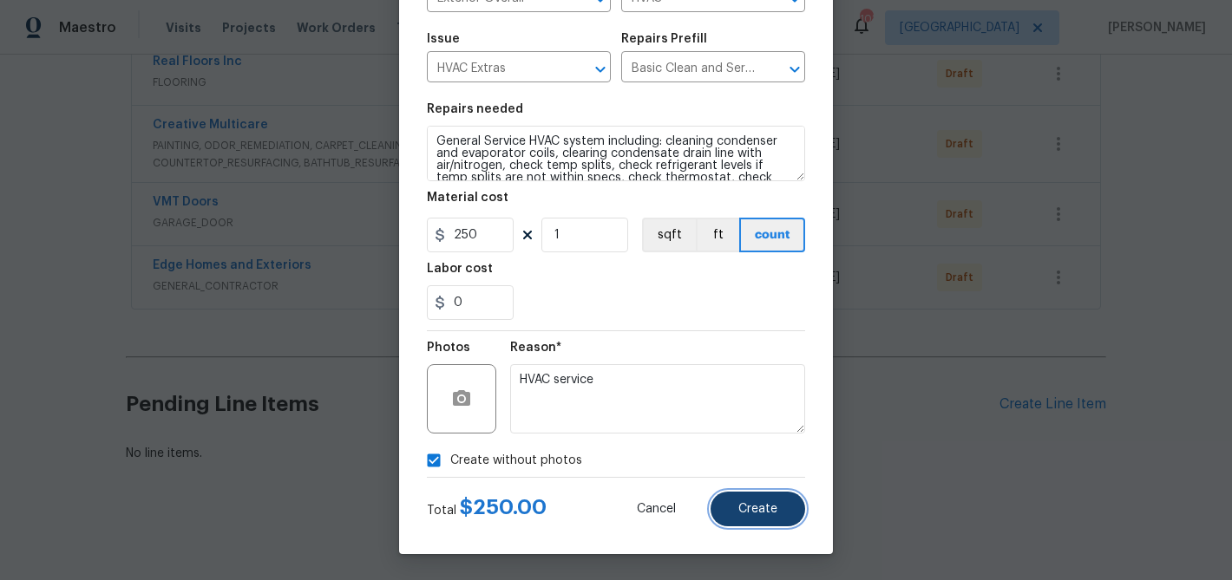
click at [743, 508] on span "Create" at bounding box center [757, 509] width 39 height 13
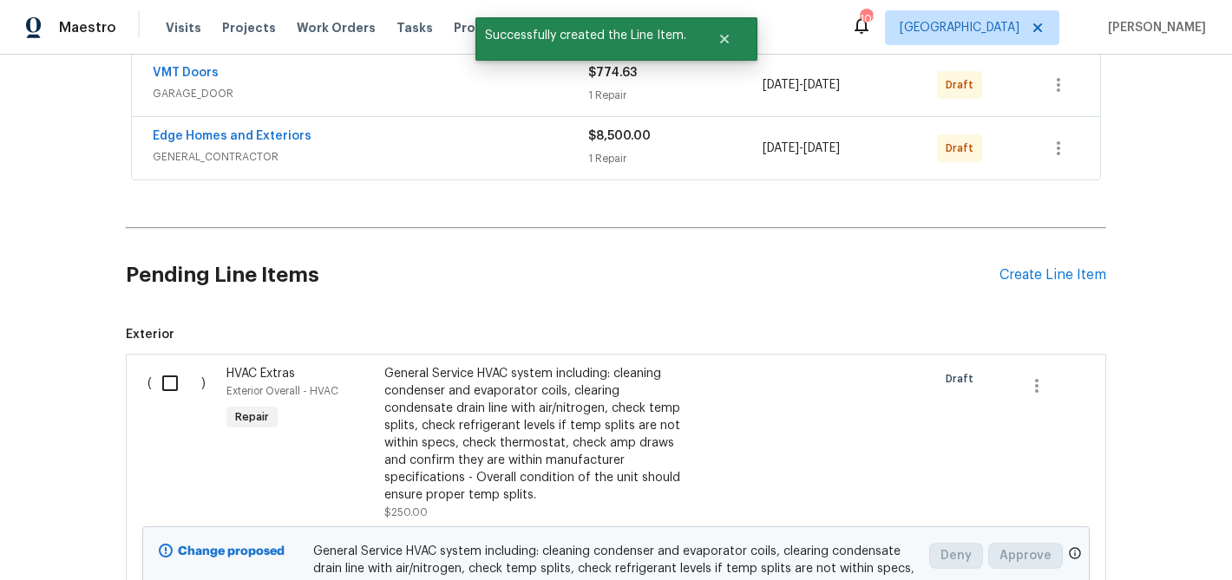
scroll to position [731, 0]
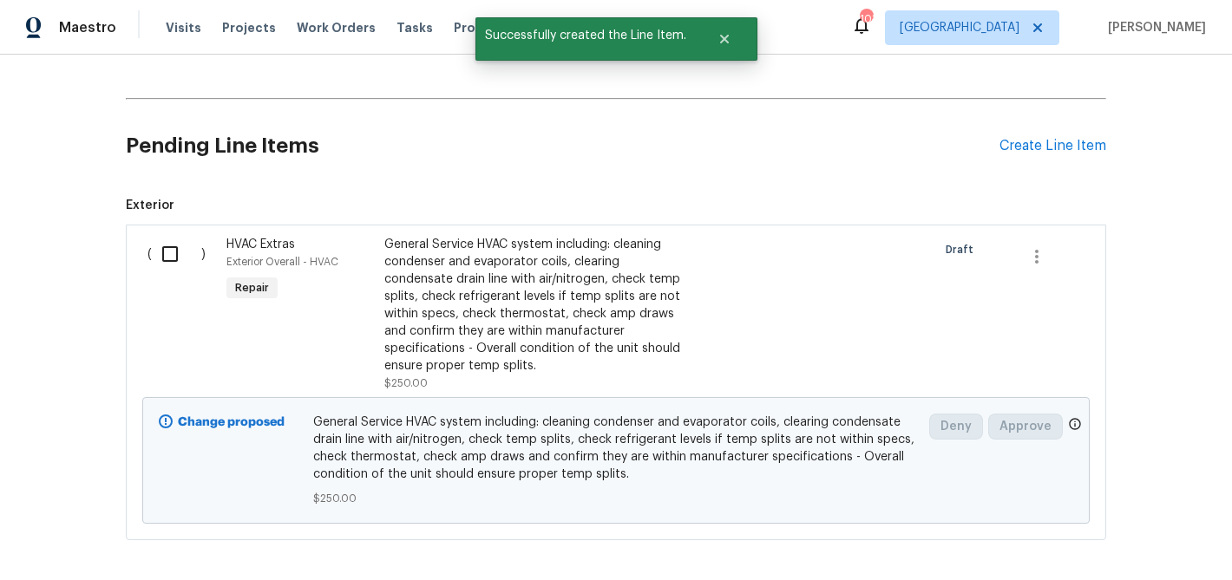
click at [171, 244] on input "checkbox" at bounding box center [176, 254] width 49 height 36
checkbox input "true"
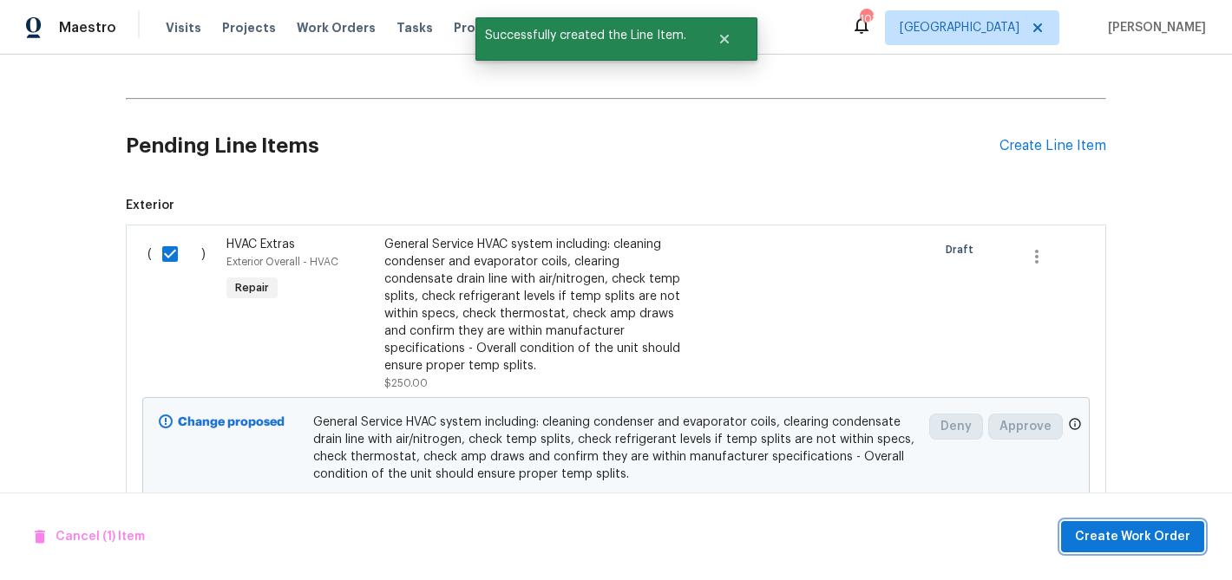
click at [1092, 542] on span "Create Work Order" at bounding box center [1132, 538] width 115 height 22
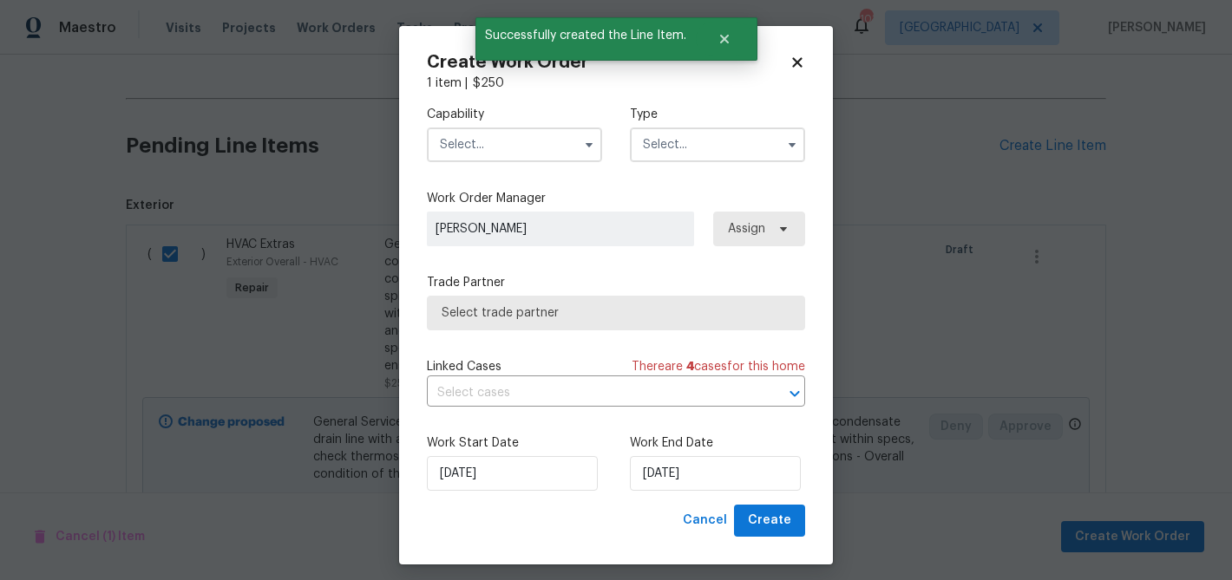
click at [532, 162] on div "Capability Type" at bounding box center [616, 134] width 378 height 84
click at [527, 145] on input "text" at bounding box center [514, 145] width 175 height 35
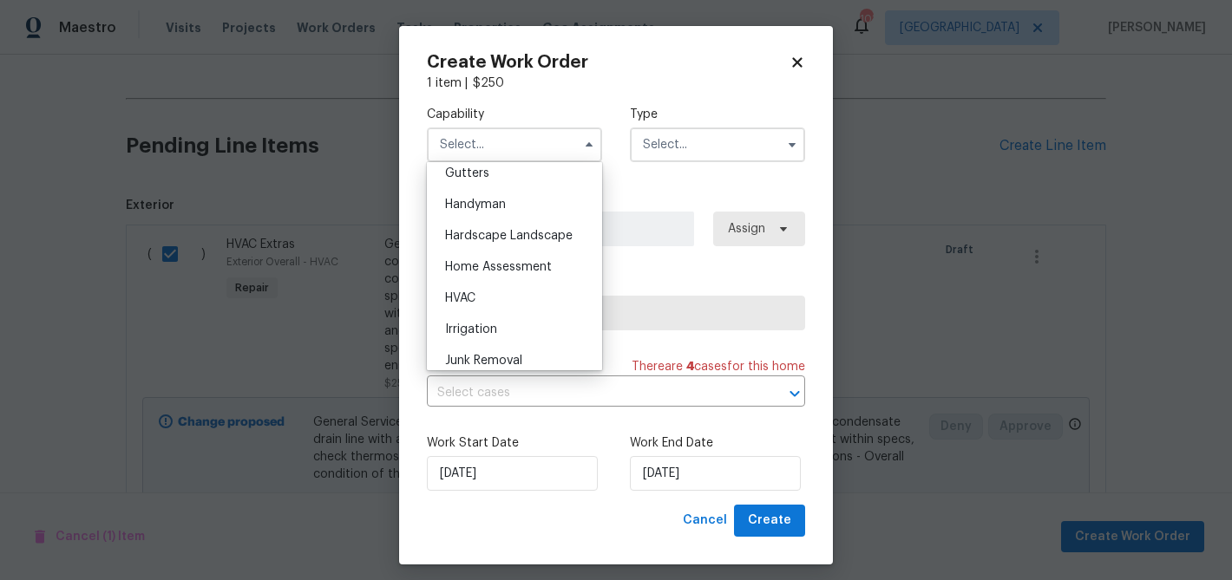
scroll to position [919, 0]
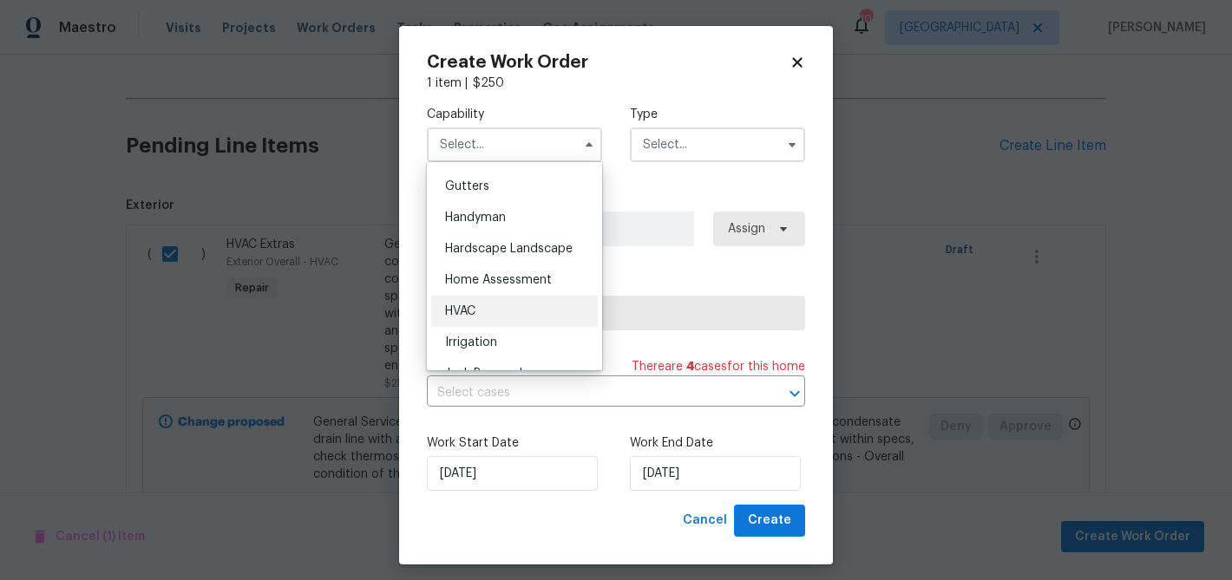
click at [505, 309] on div "HVAC" at bounding box center [514, 311] width 167 height 31
type input "HVAC"
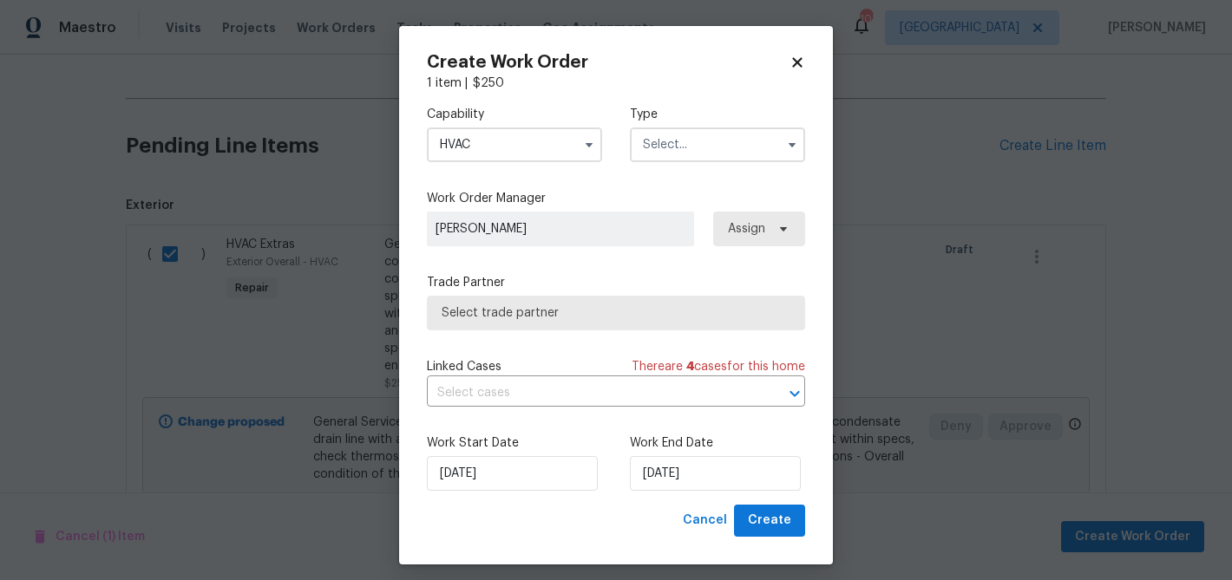
click at [671, 147] on input "text" at bounding box center [717, 145] width 175 height 35
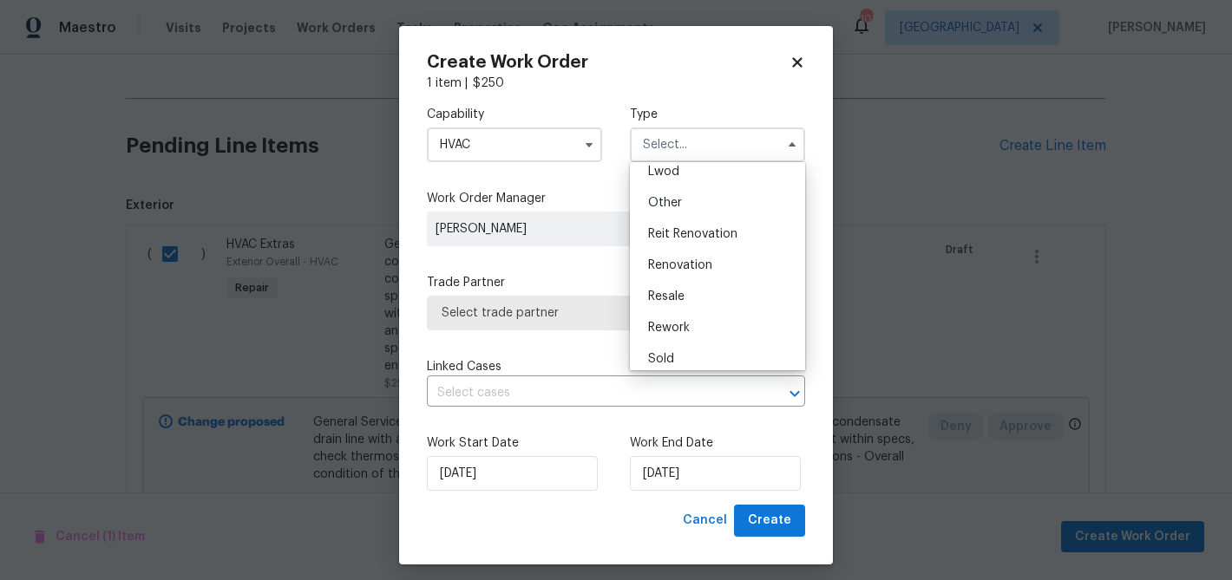
scroll to position [206, 0]
click at [691, 256] on span "Renovation" at bounding box center [680, 257] width 64 height 12
type input "Renovation"
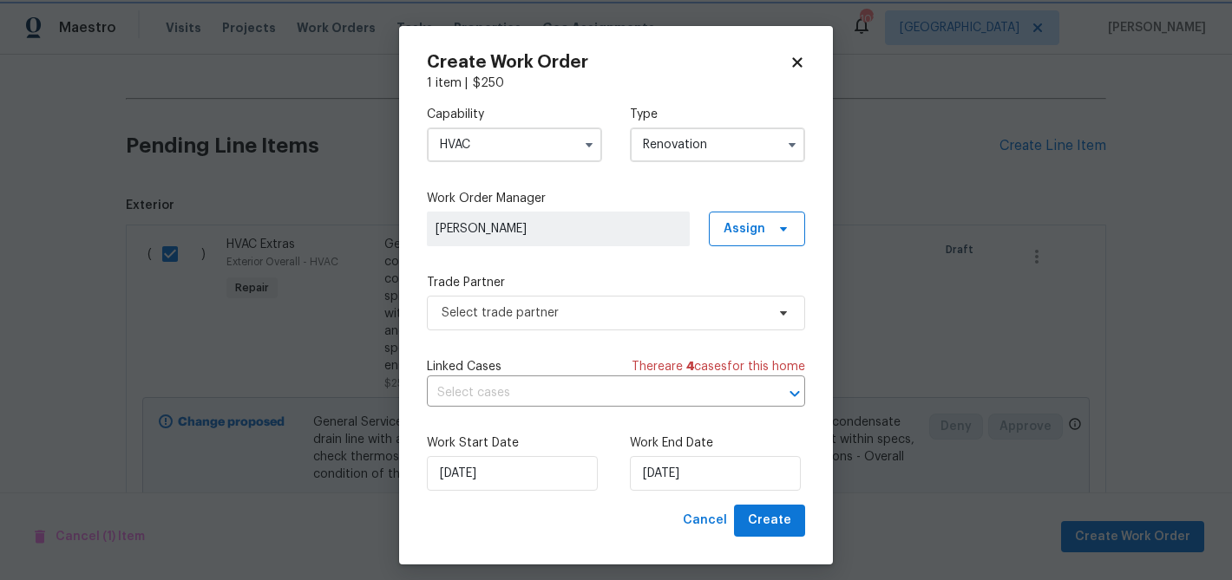
scroll to position [0, 0]
click at [585, 314] on span "Select trade partner" at bounding box center [604, 313] width 324 height 17
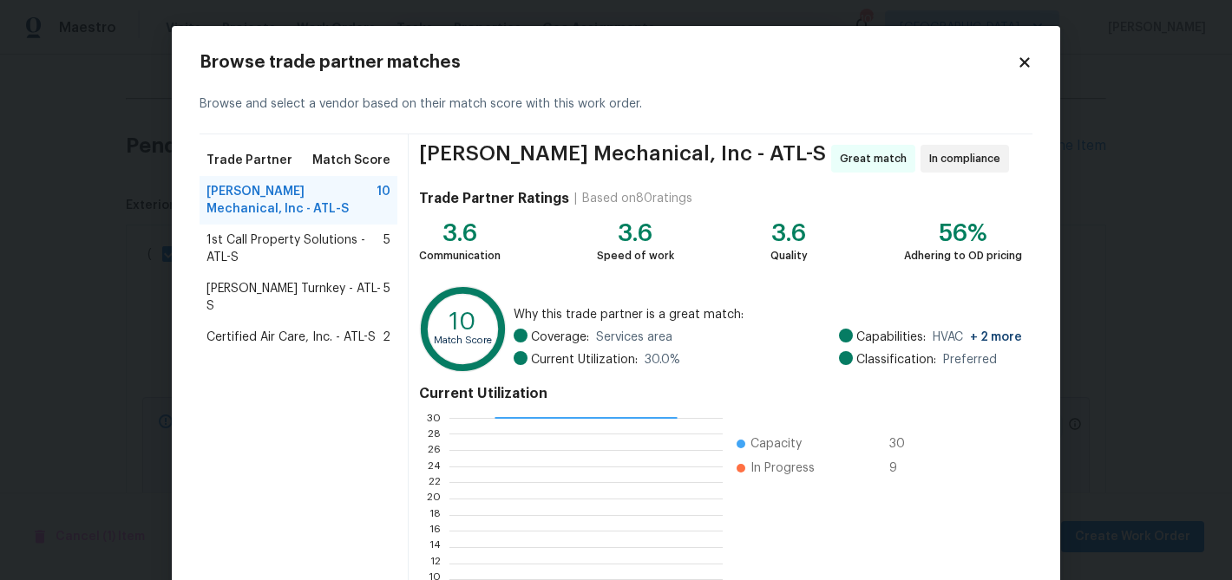
scroll to position [185, 0]
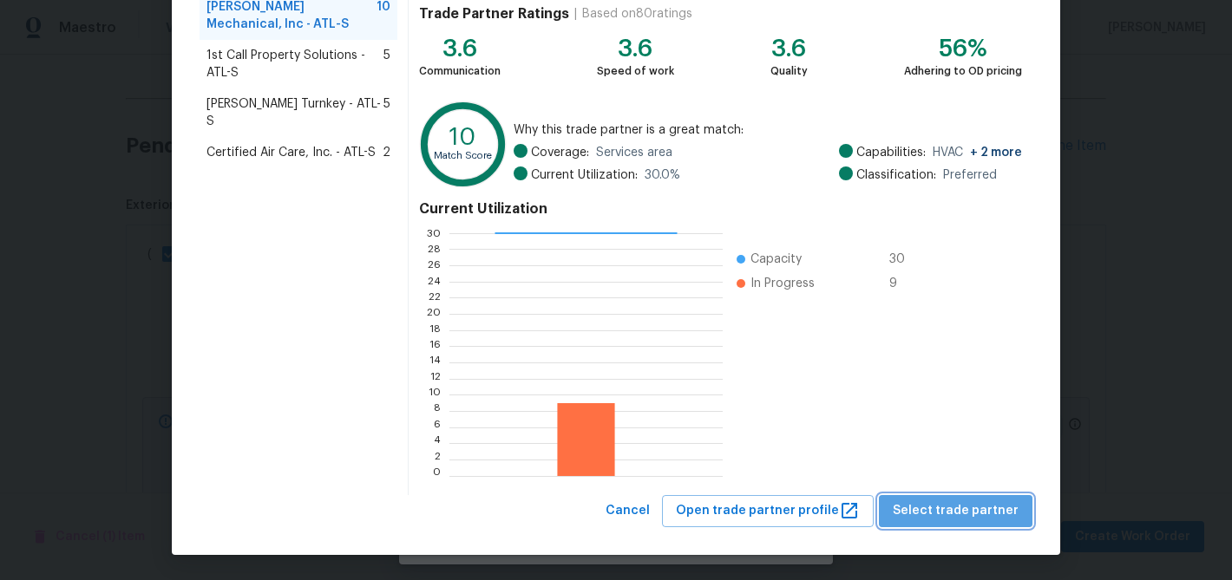
click at [989, 516] on span "Select trade partner" at bounding box center [956, 512] width 126 height 22
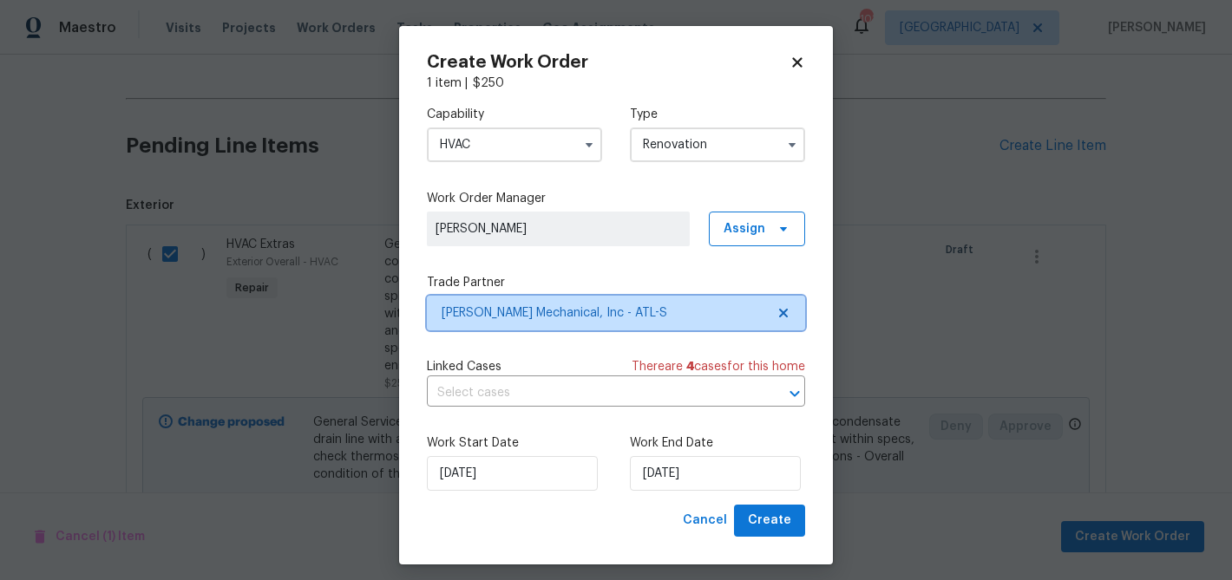
scroll to position [0, 0]
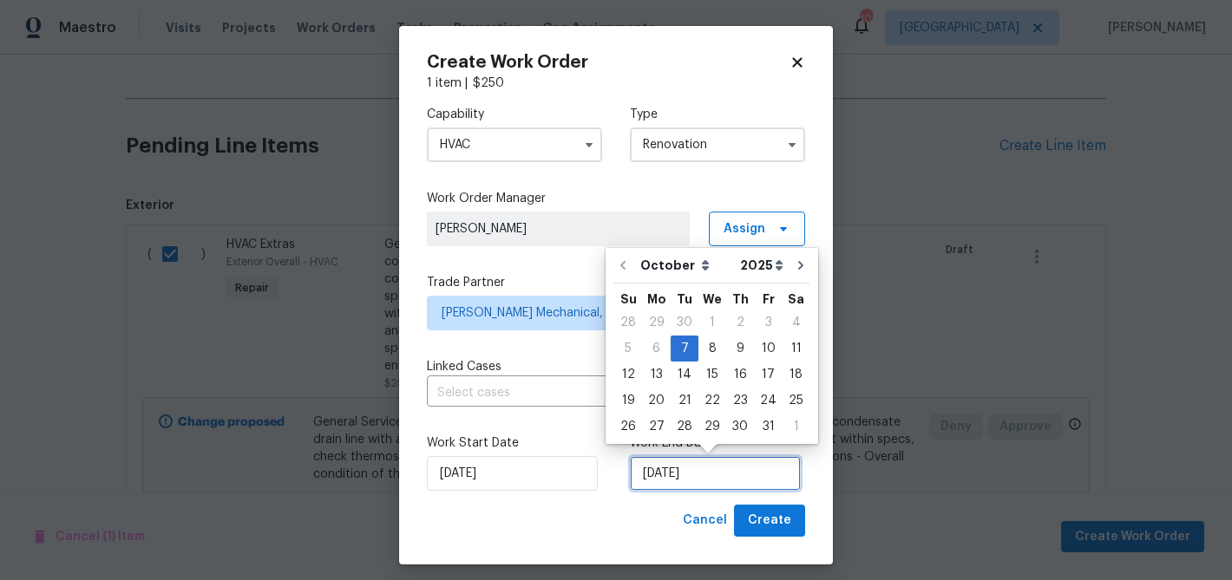
click at [695, 484] on input "10/7/2025" at bounding box center [715, 473] width 171 height 35
click at [765, 344] on div "10" at bounding box center [768, 349] width 29 height 24
type input "10/10/2025"
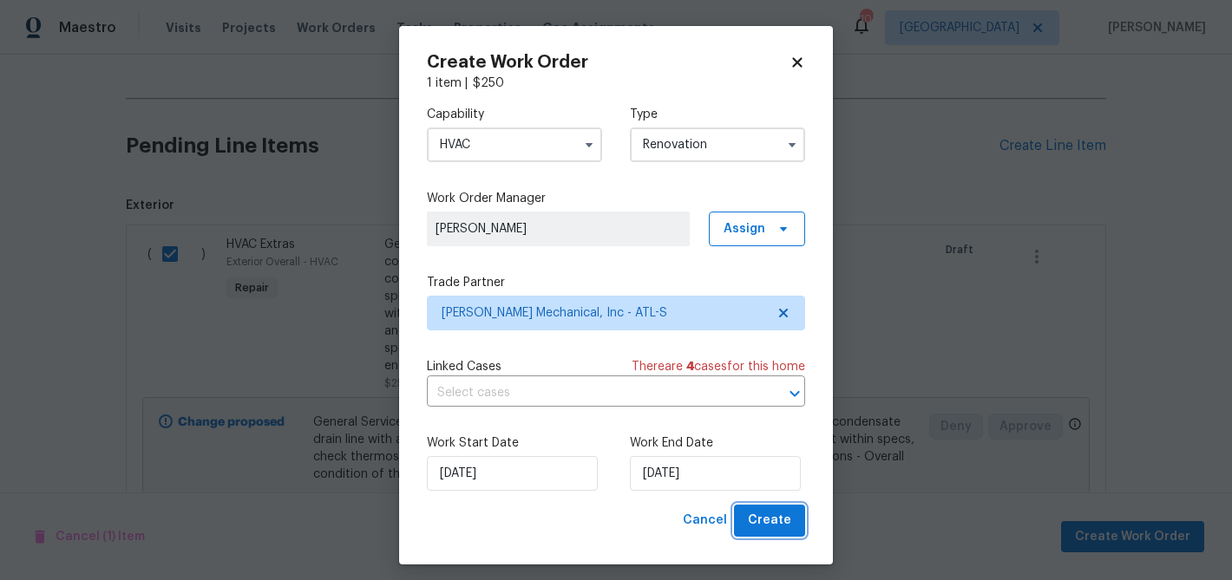
click at [781, 528] on span "Create" at bounding box center [769, 521] width 43 height 22
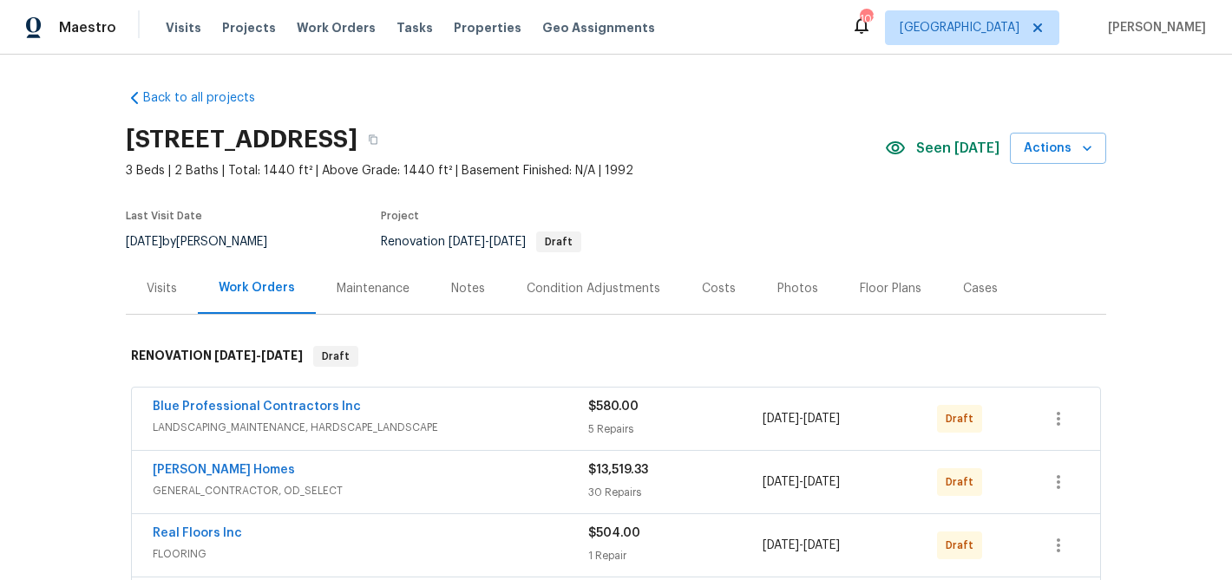
click at [464, 288] on div "Notes" at bounding box center [468, 288] width 34 height 17
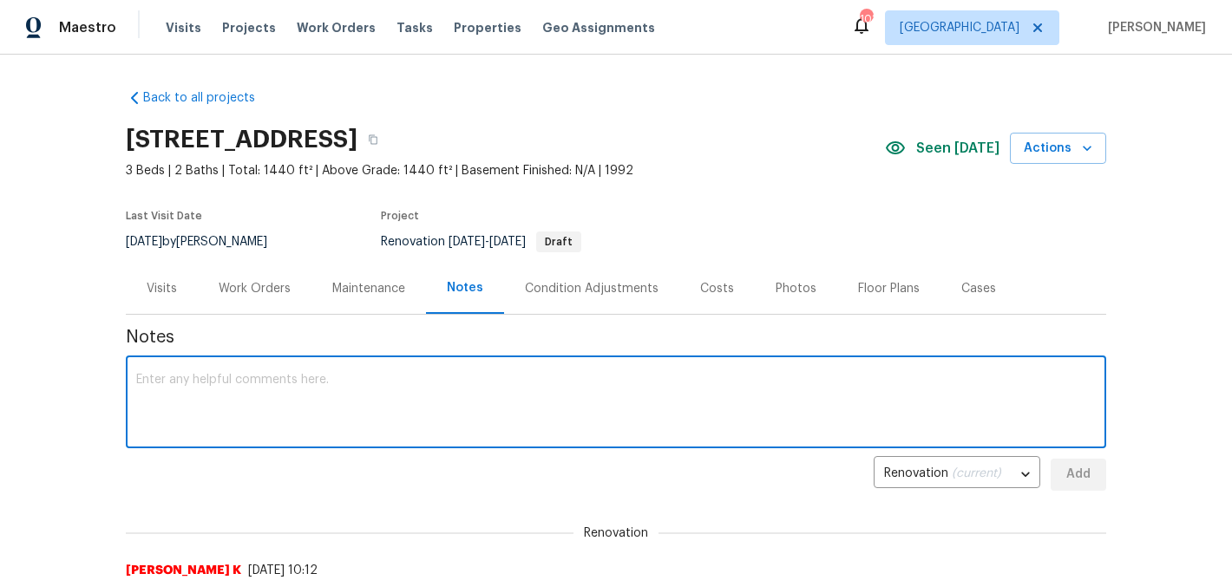
click at [386, 387] on textarea at bounding box center [616, 404] width 960 height 61
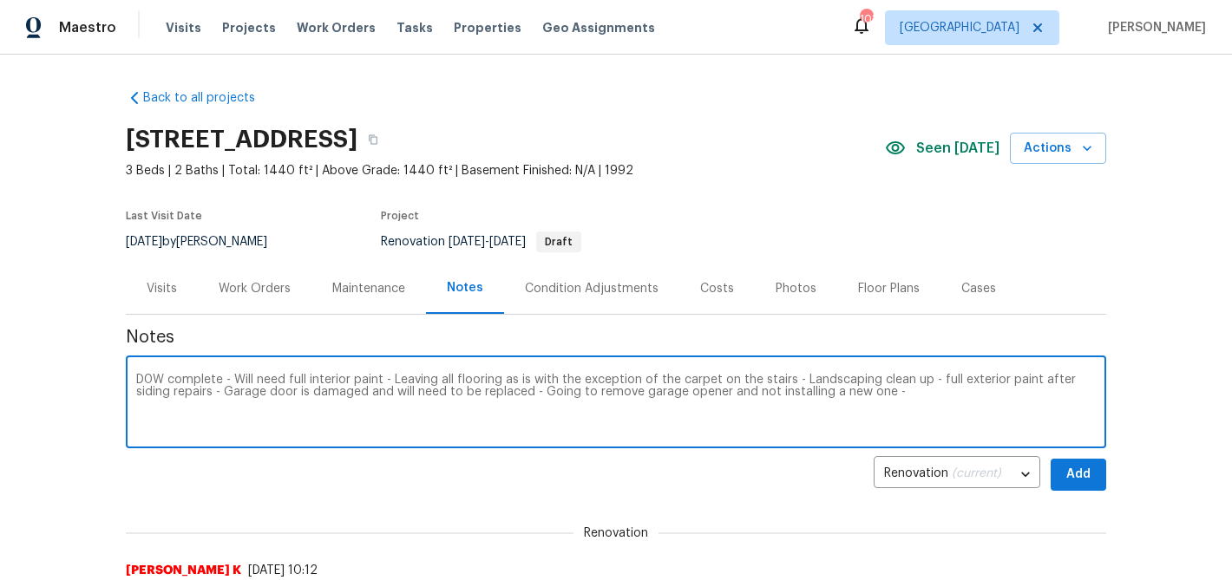
click at [231, 377] on textarea "D0W complete - Will need full interior paint - Leaving all flooring as is with …" at bounding box center [616, 404] width 960 height 61
click at [284, 405] on textarea "D0W complete - Interior and exterior paint has been setup for delivery - Will n…" at bounding box center [616, 404] width 960 height 61
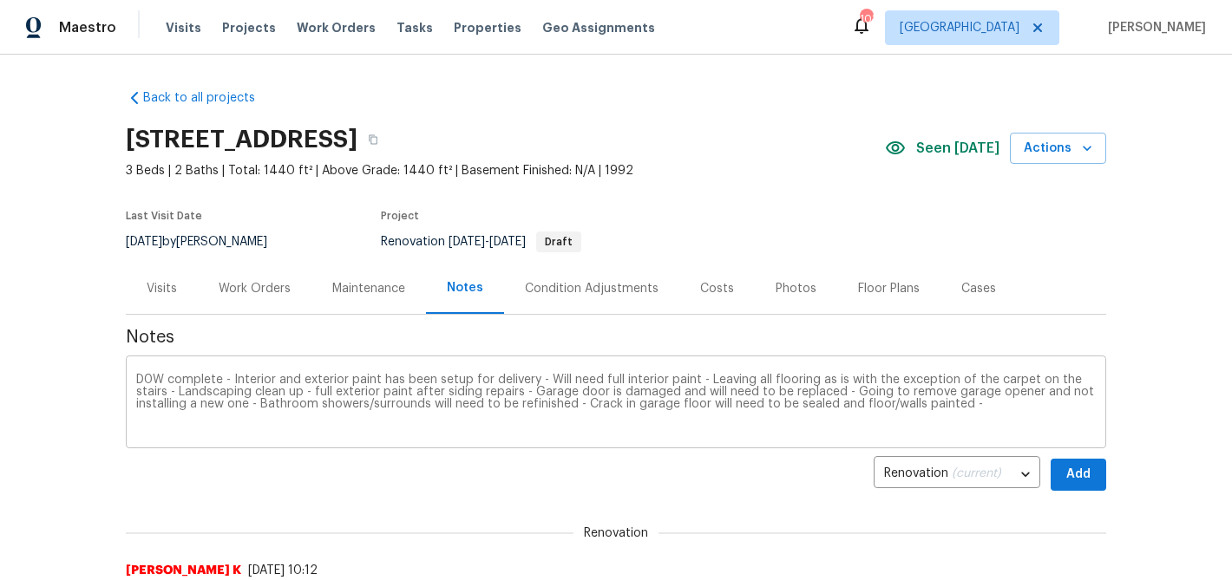
click at [232, 373] on div "D0W complete - Interior and exterior paint has been setup for delivery - Will n…" at bounding box center [616, 404] width 980 height 88
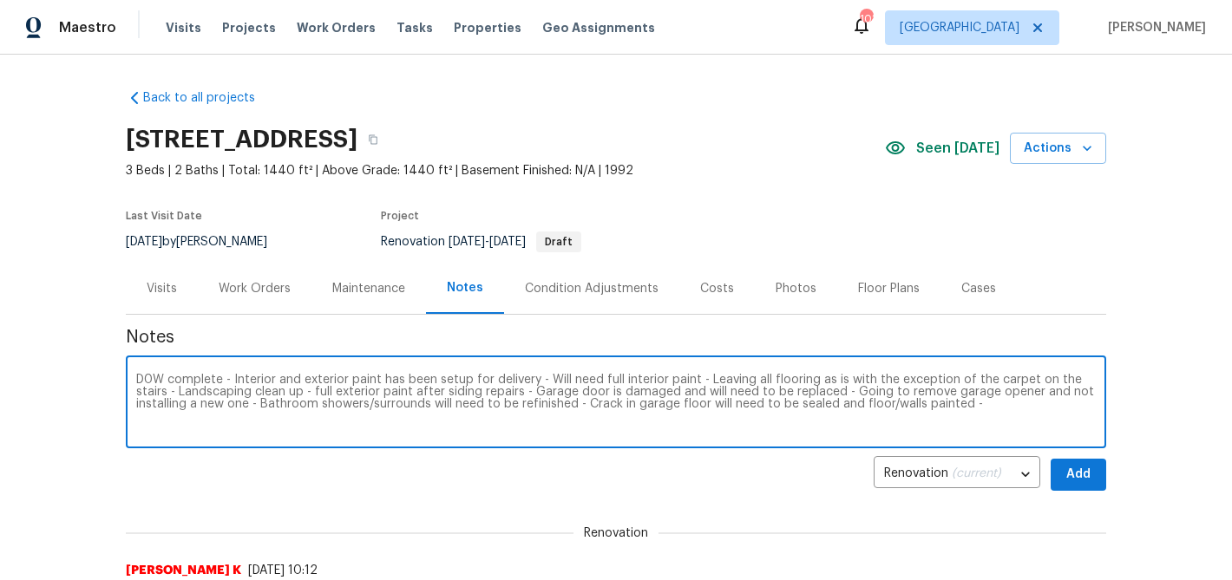
click at [232, 381] on textarea "D0W complete - Interior and exterior paint has been setup for delivery - Will n…" at bounding box center [616, 404] width 960 height 61
click at [1075, 401] on textarea "D0W complete - 3 bed/2 bath - Interior and exterior paint has been setup for de…" at bounding box center [616, 404] width 960 height 61
type textarea "D0W complete - 3 bed/2 bath - Interior and exterior paint has been setup for de…"
click at [1095, 485] on button "Add" at bounding box center [1079, 475] width 56 height 32
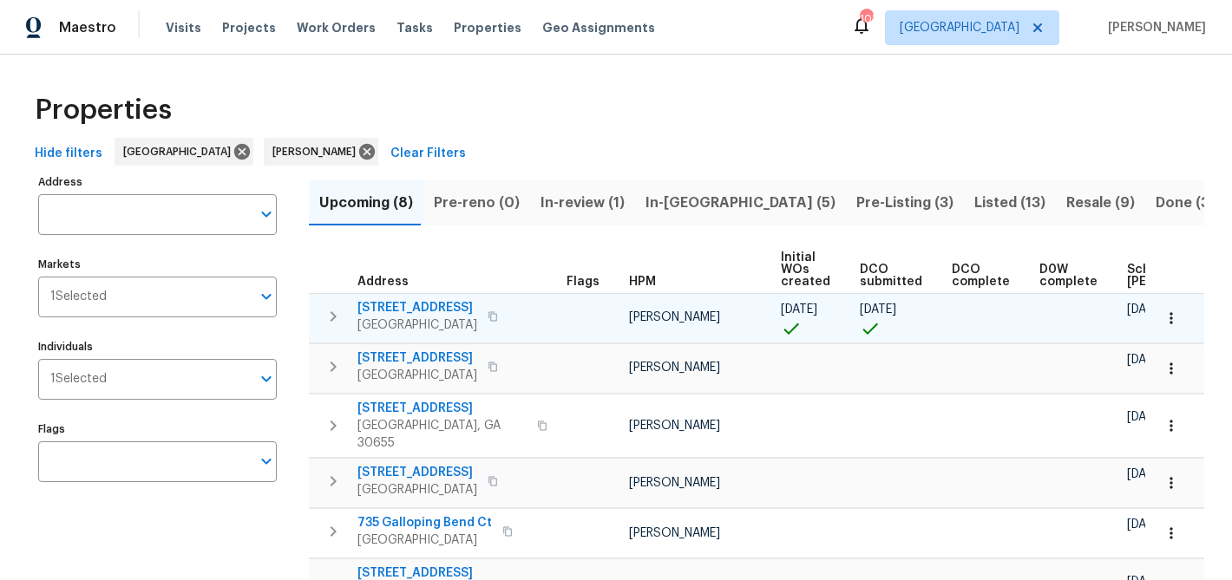
click at [416, 306] on span "[STREET_ADDRESS]" at bounding box center [417, 307] width 120 height 17
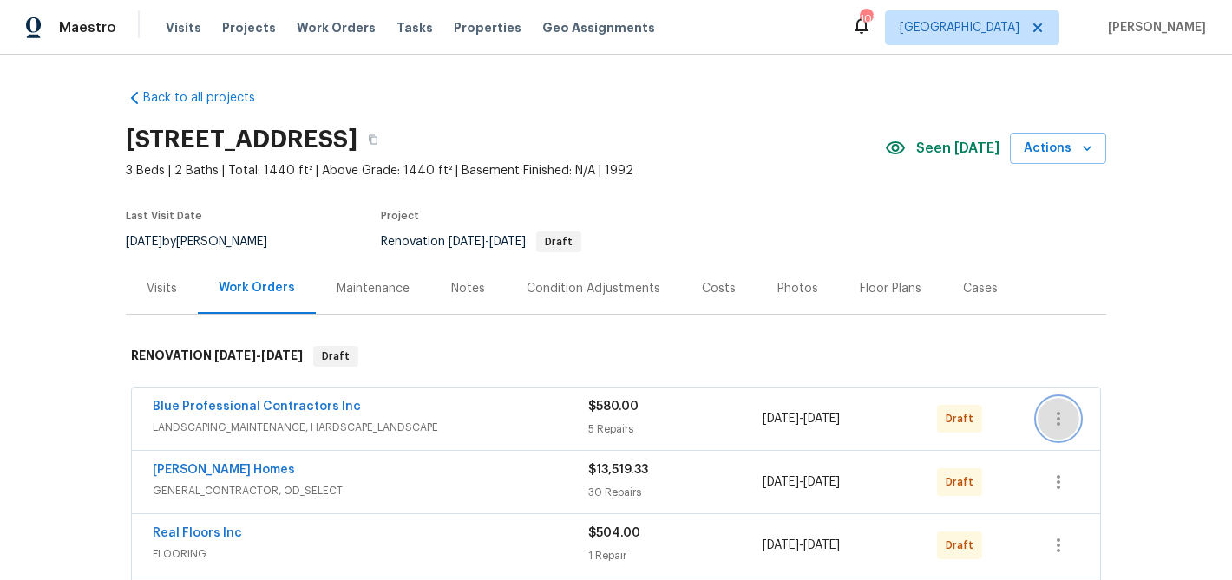
click at [1050, 409] on icon "button" at bounding box center [1058, 419] width 21 height 21
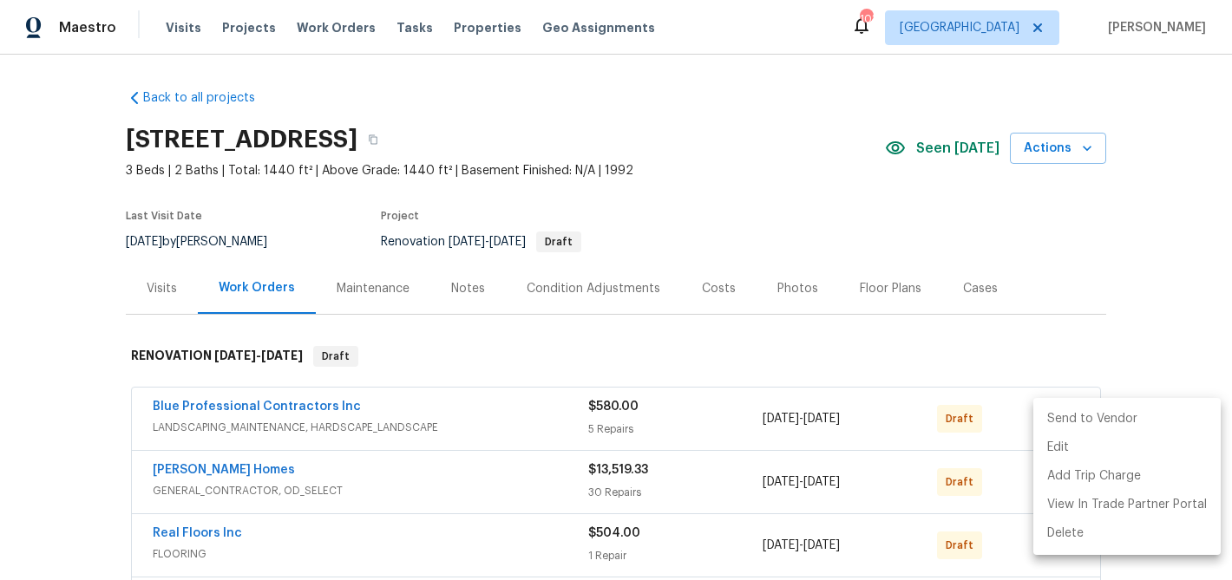
click at [1065, 422] on li "Send to Vendor" at bounding box center [1126, 419] width 187 height 29
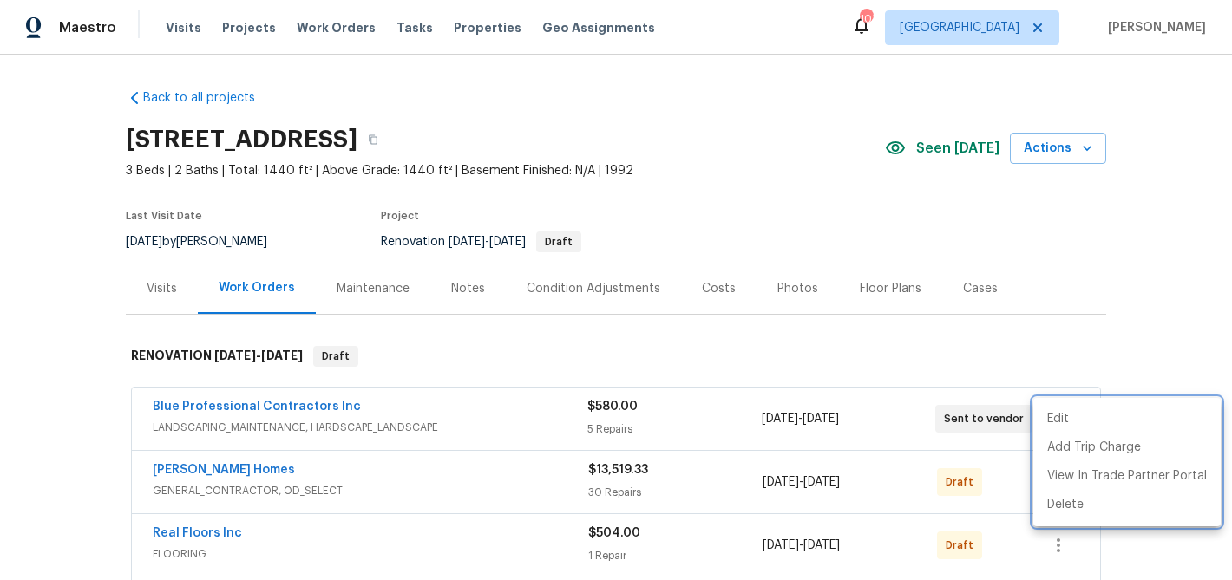
click at [980, 464] on div at bounding box center [616, 290] width 1232 height 580
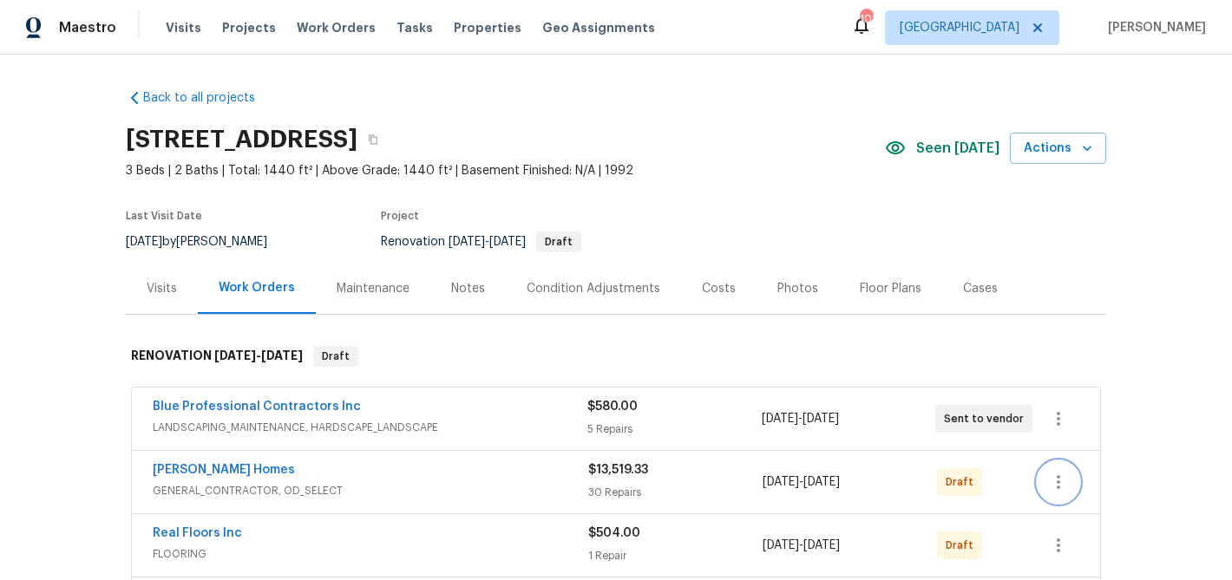
click at [1058, 467] on button "button" at bounding box center [1059, 483] width 42 height 42
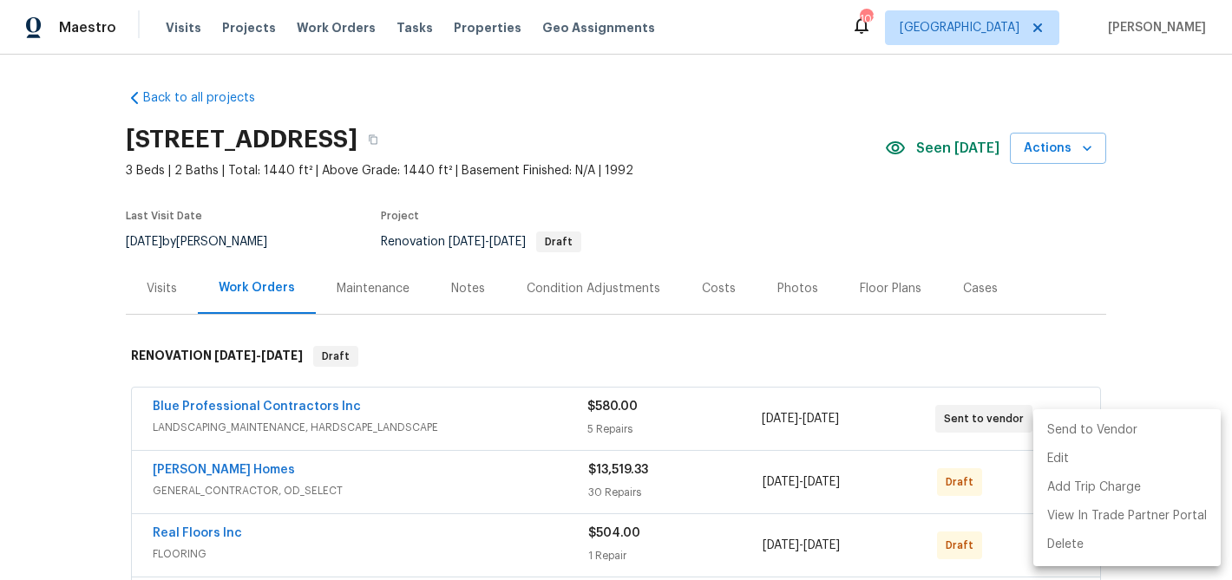
click at [1058, 431] on li "Send to Vendor" at bounding box center [1126, 430] width 187 height 29
click at [1002, 526] on div at bounding box center [616, 290] width 1232 height 580
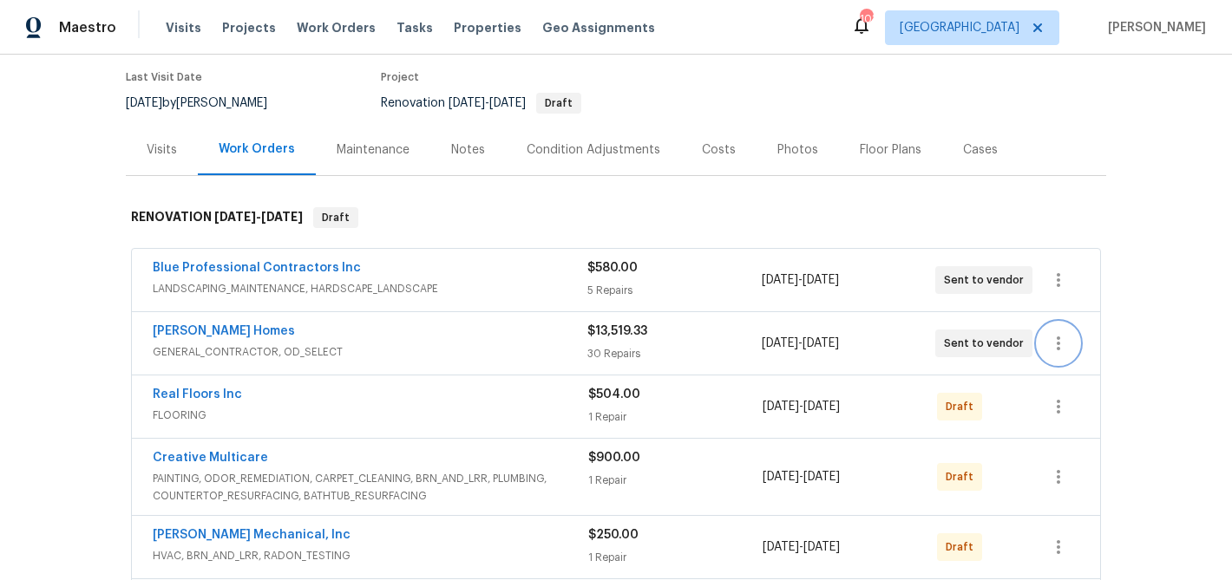
scroll to position [202, 0]
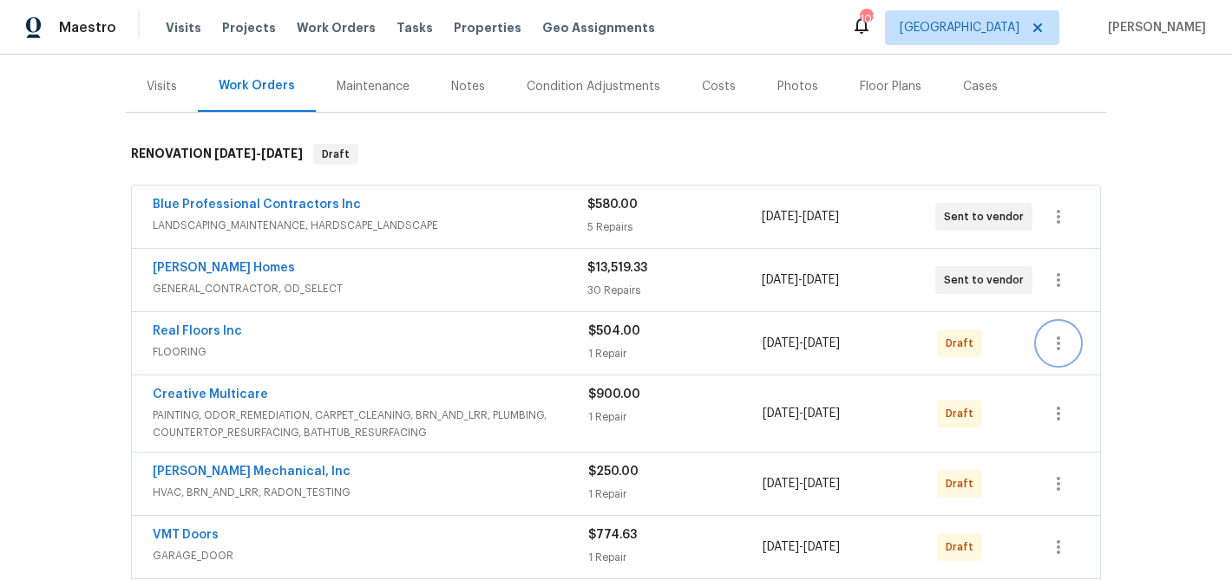
click at [1053, 345] on icon "button" at bounding box center [1058, 343] width 21 height 21
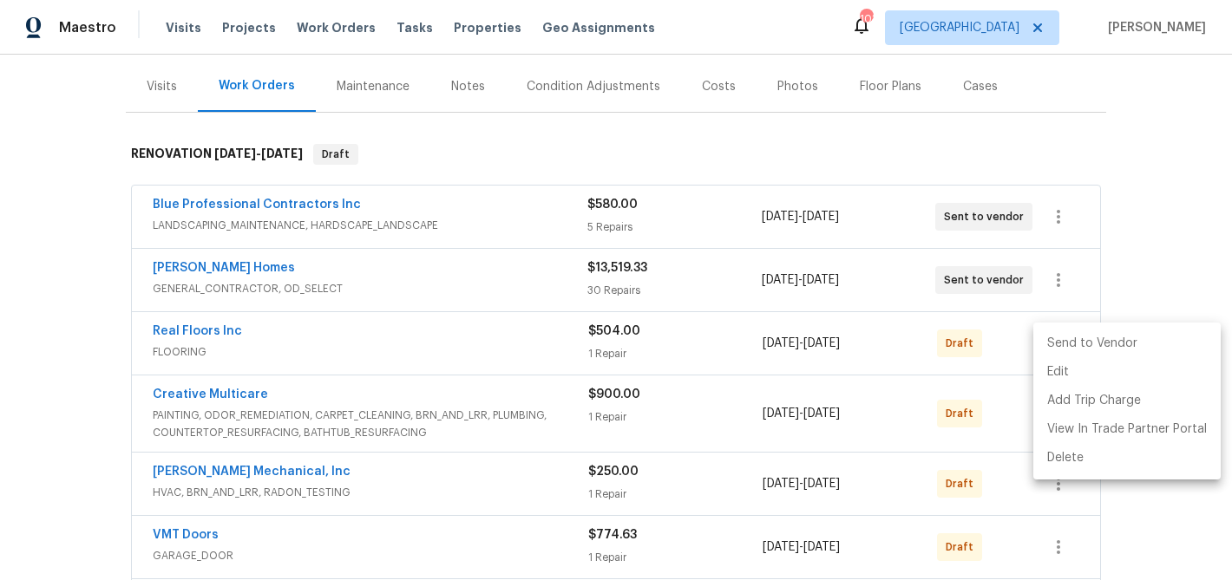
click at [1053, 345] on li "Send to Vendor" at bounding box center [1126, 344] width 187 height 29
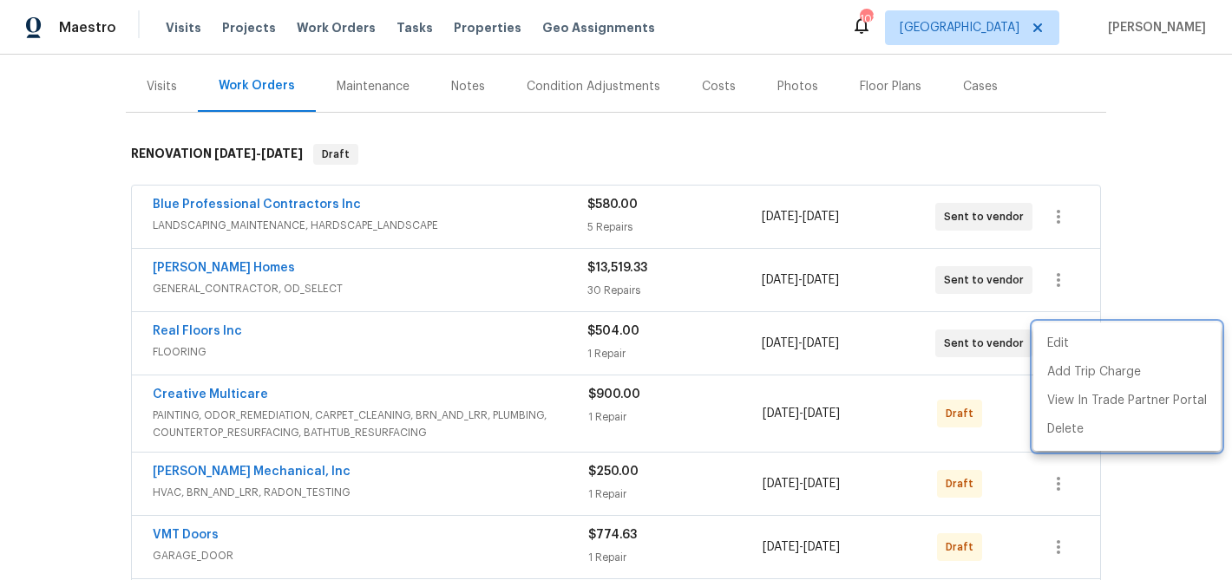
click at [1004, 405] on div at bounding box center [616, 290] width 1232 height 580
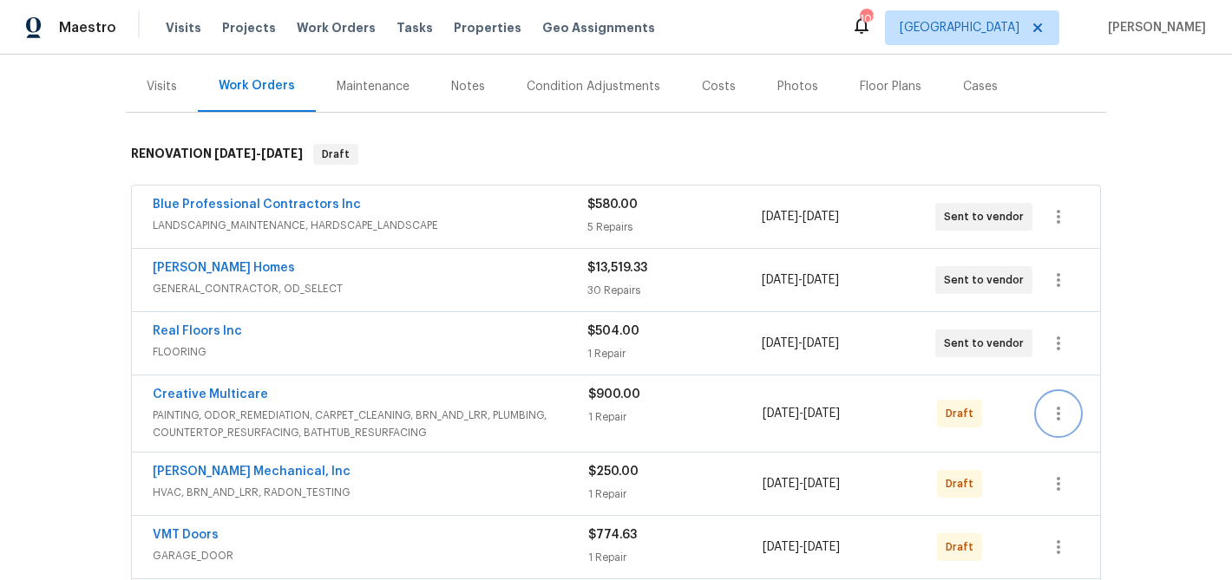
click at [1050, 405] on icon "button" at bounding box center [1058, 413] width 21 height 21
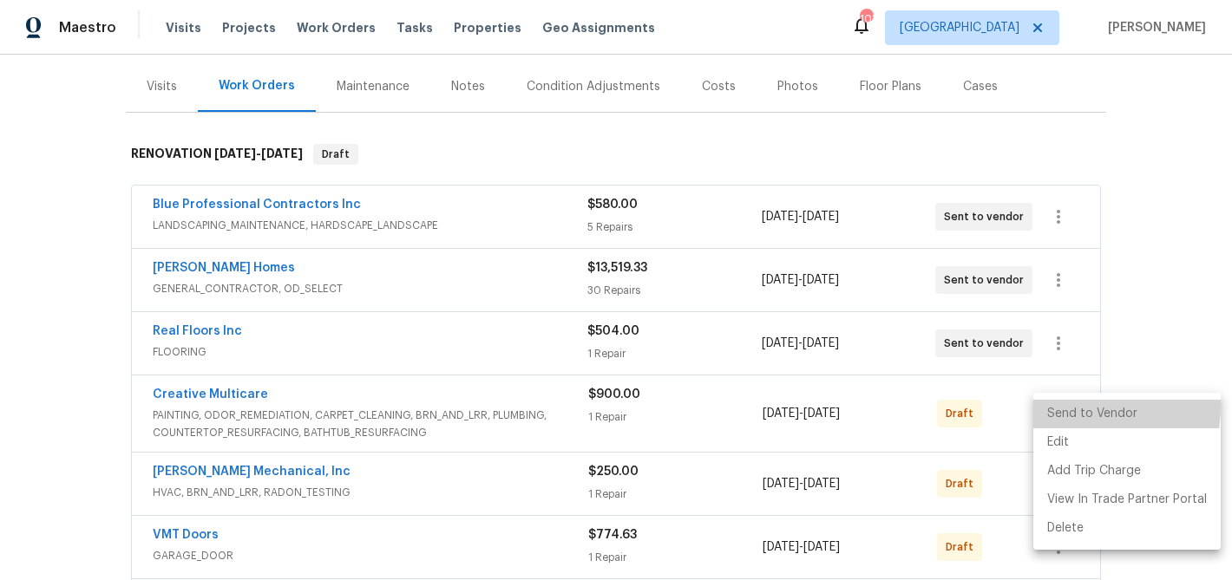
click at [1050, 405] on li "Send to Vendor" at bounding box center [1126, 414] width 187 height 29
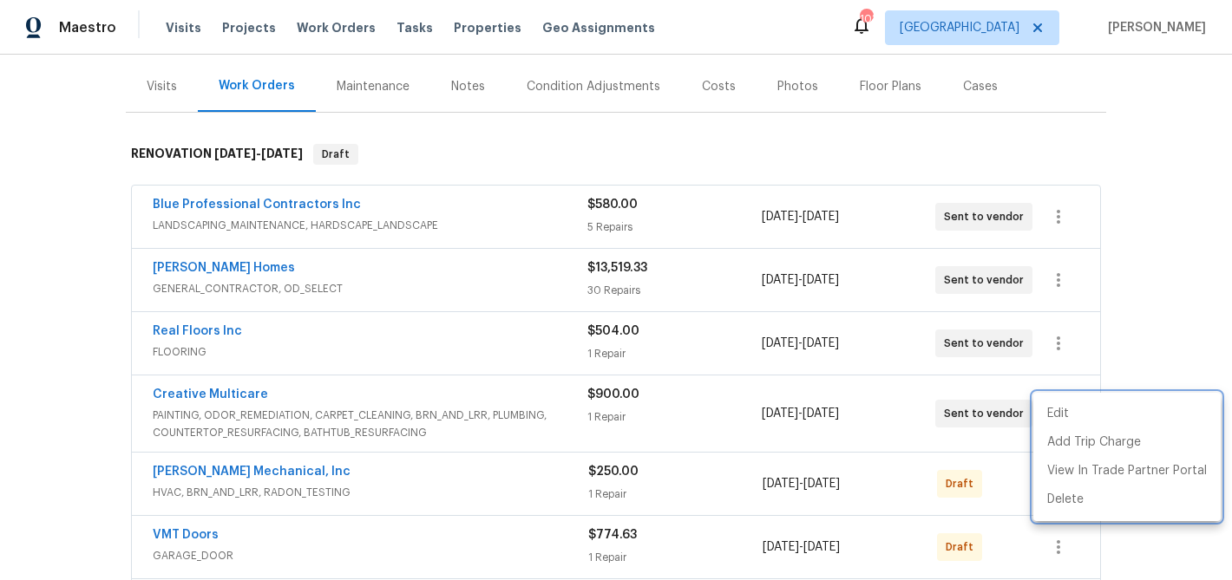
click at [1012, 465] on div at bounding box center [616, 290] width 1232 height 580
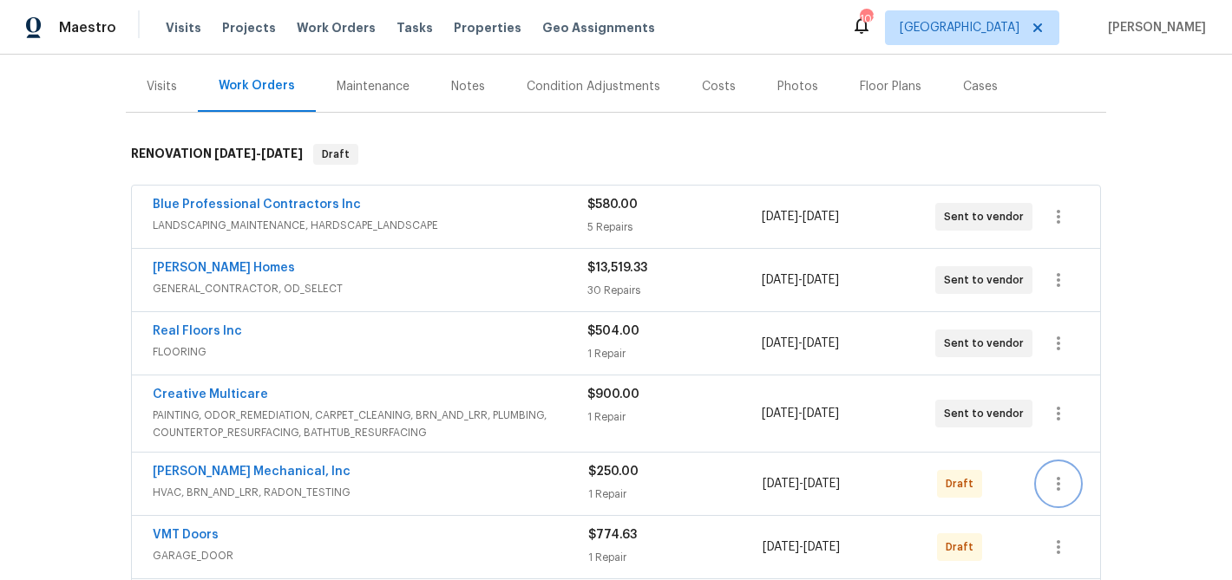
click at [1059, 474] on icon "button" at bounding box center [1058, 484] width 21 height 21
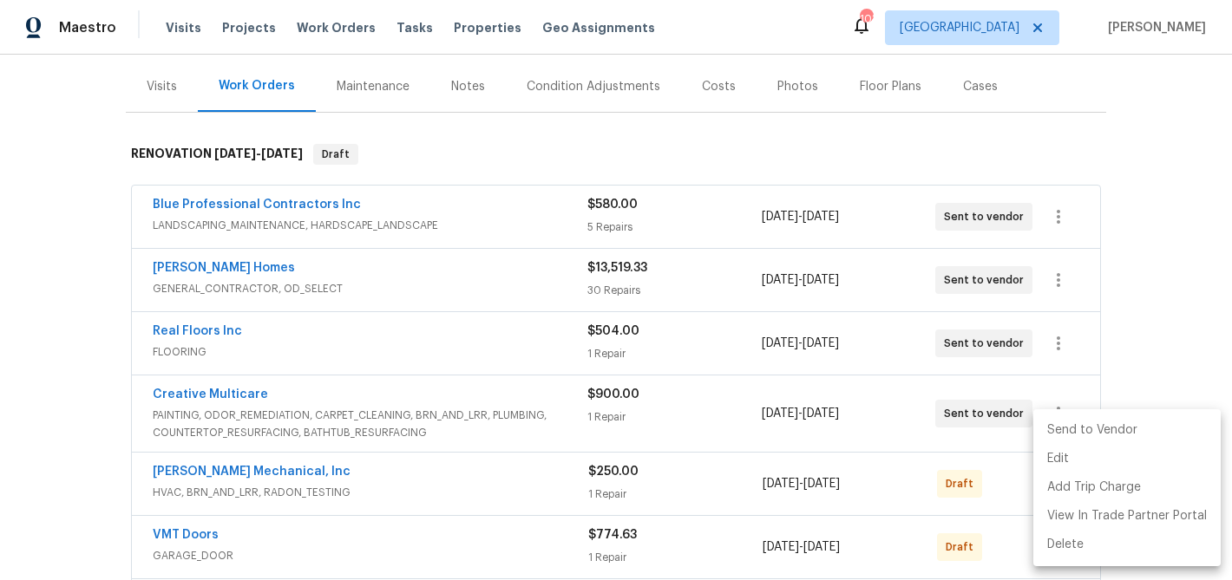
click at [1058, 412] on ul "Send to Vendor Edit Add Trip Charge View In Trade Partner Portal Delete" at bounding box center [1126, 488] width 187 height 157
click at [1058, 432] on li "Send to Vendor" at bounding box center [1126, 430] width 187 height 29
click at [888, 528] on div at bounding box center [616, 290] width 1232 height 580
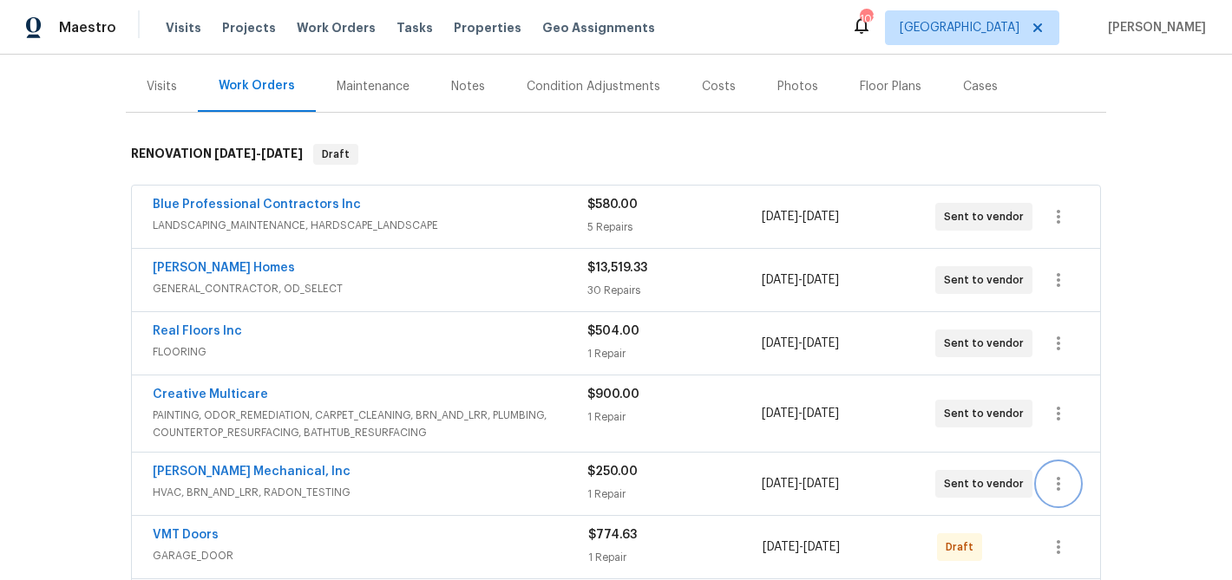
scroll to position [400, 0]
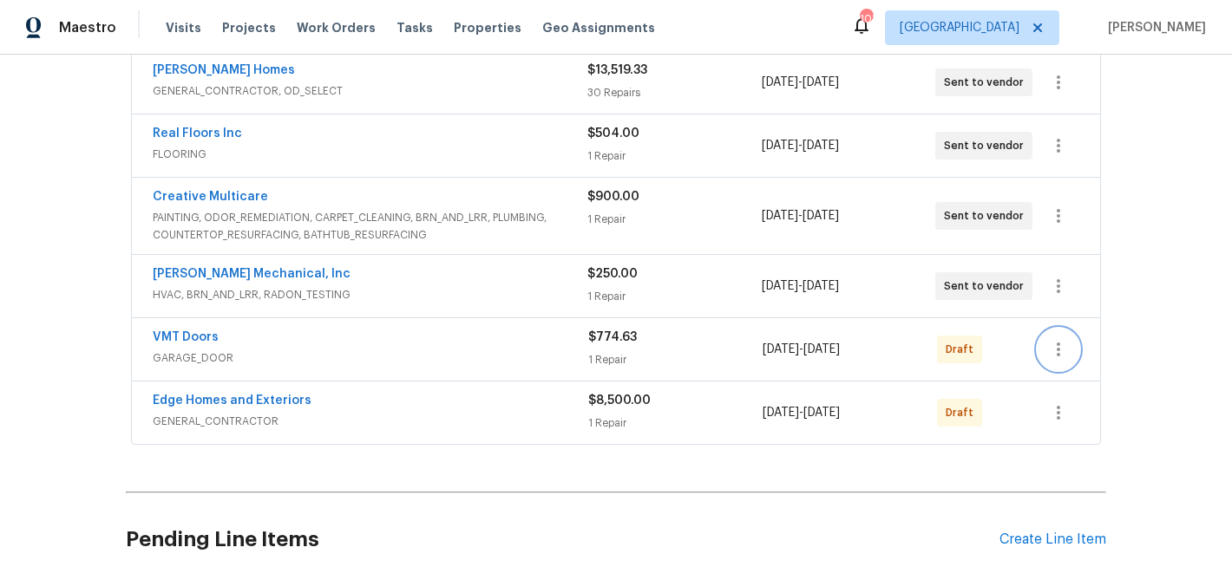
click at [1044, 346] on button "button" at bounding box center [1059, 350] width 42 height 42
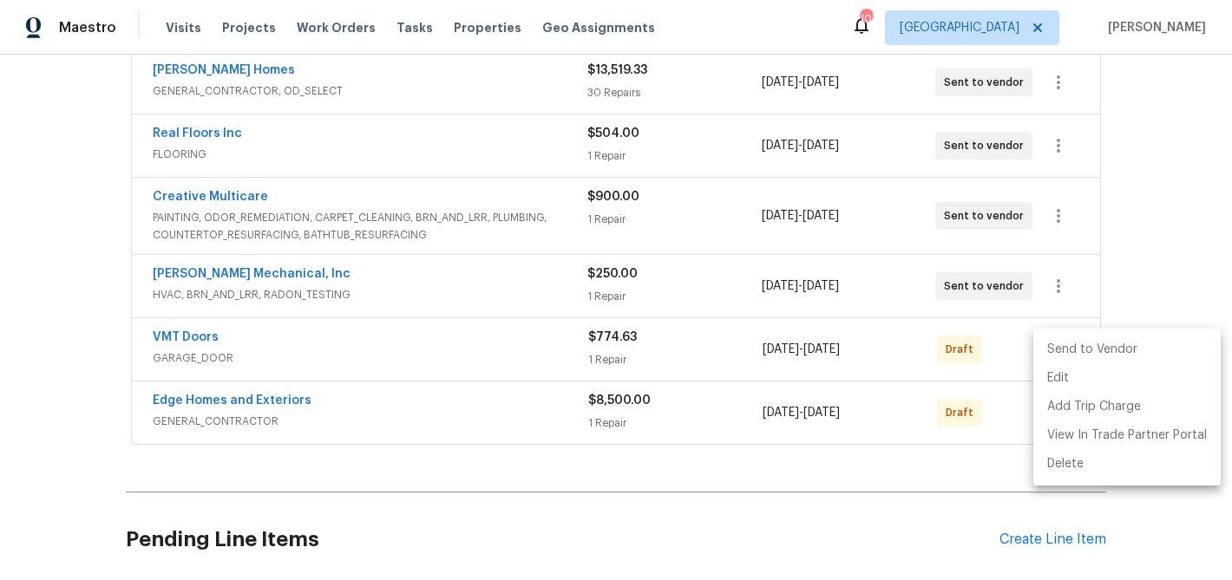
click at [1053, 355] on li "Send to Vendor" at bounding box center [1126, 350] width 187 height 29
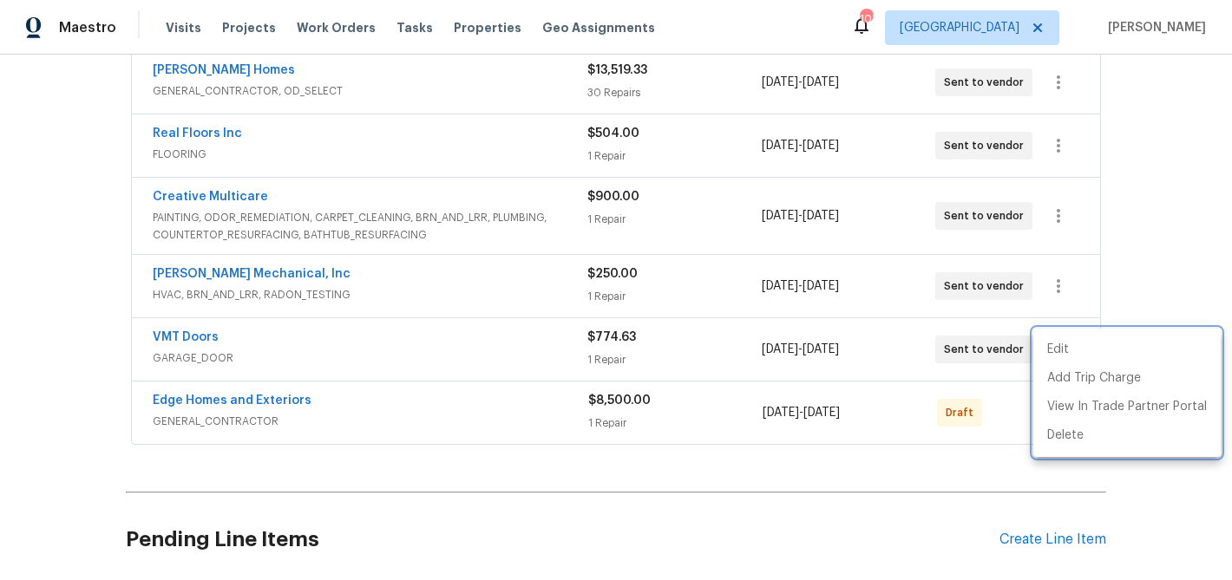
click at [1006, 407] on div at bounding box center [616, 290] width 1232 height 580
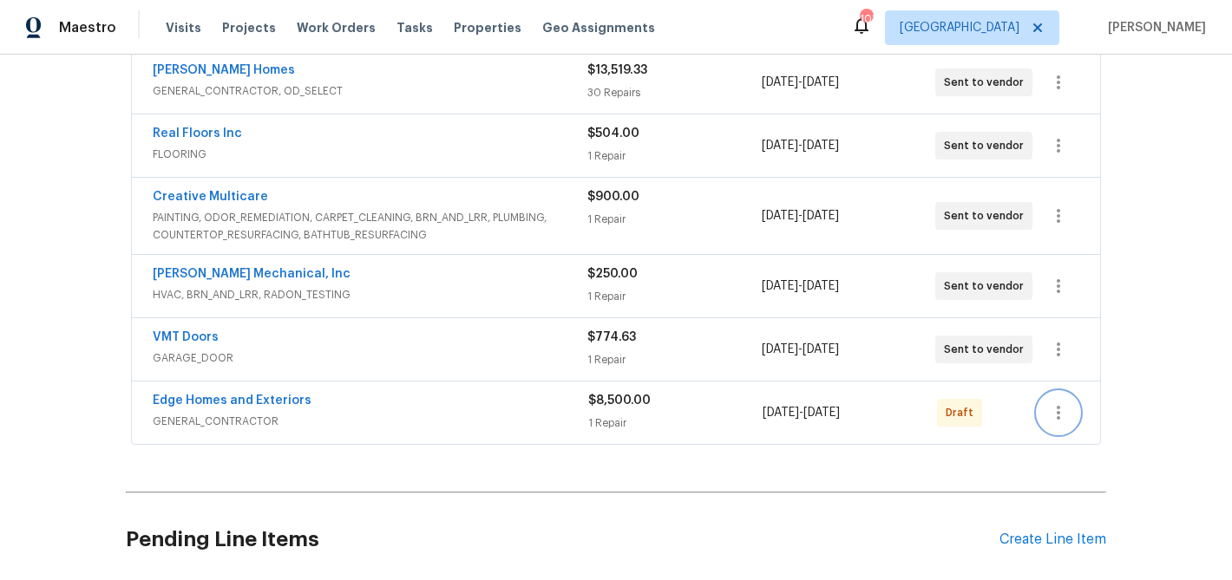
click at [1071, 412] on button "button" at bounding box center [1059, 413] width 42 height 42
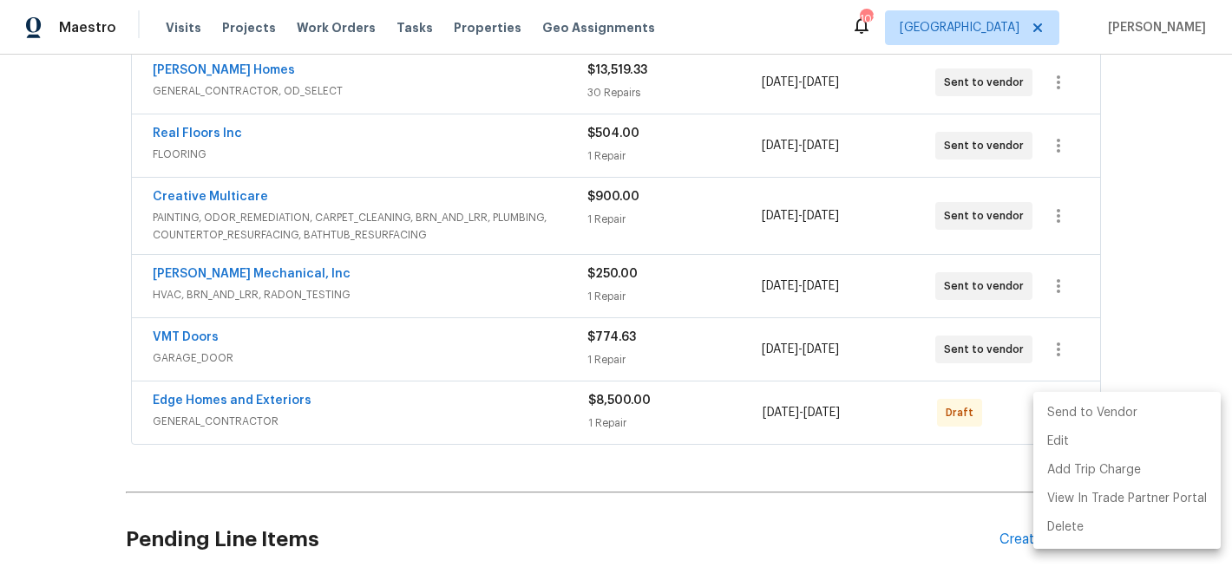
click at [1071, 412] on li "Send to Vendor" at bounding box center [1126, 413] width 187 height 29
